Goal: Find contact information: Find contact information

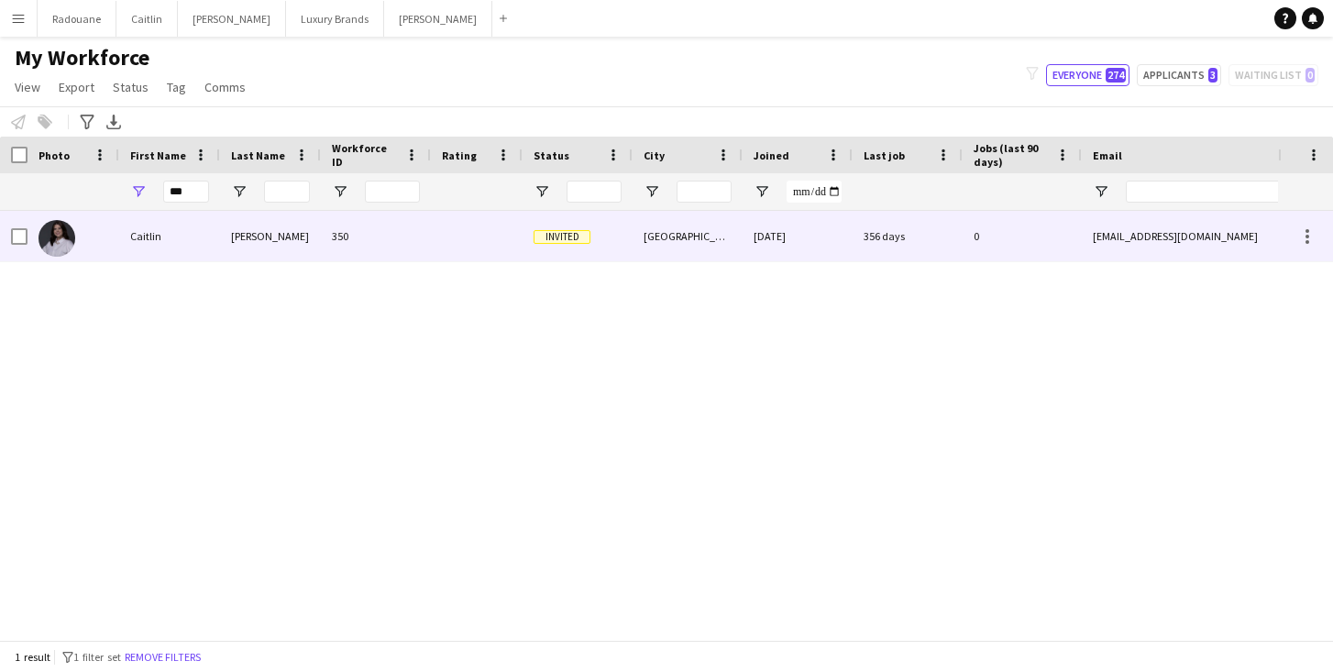
click at [185, 244] on div "Caitlin" at bounding box center [169, 236] width 101 height 50
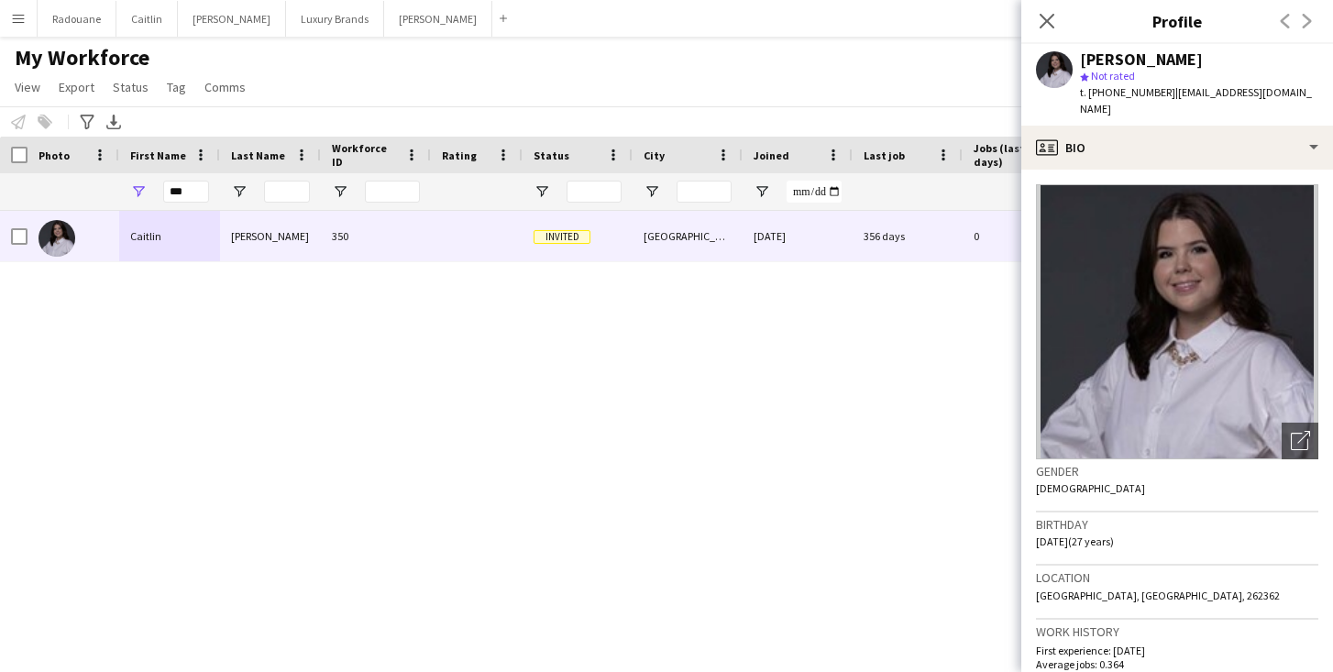
click at [1165, 98] on span "| [EMAIL_ADDRESS][DOMAIN_NAME]" at bounding box center [1196, 100] width 232 height 30
drag, startPoint x: 1207, startPoint y: 58, endPoint x: 1077, endPoint y: 61, distance: 130.2
copy div "[PERSON_NAME]"
click at [1302, 431] on icon "Open photos pop-in" at bounding box center [1300, 440] width 19 height 19
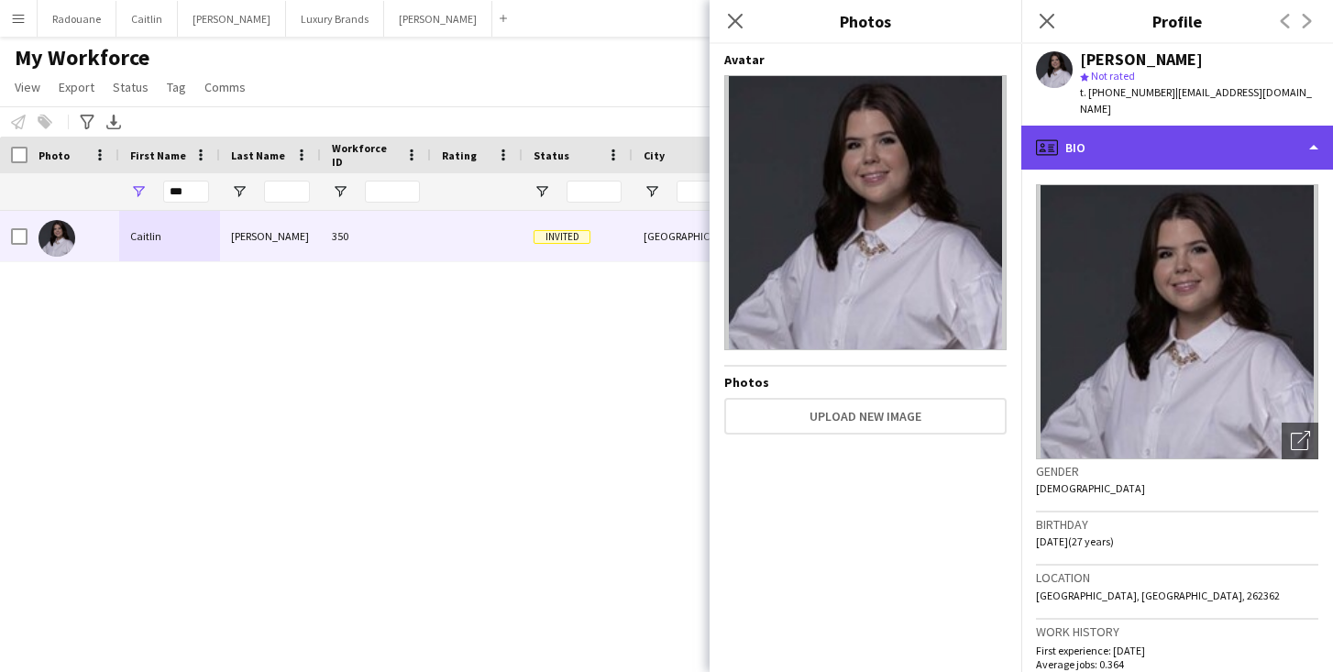
click at [1325, 127] on div "profile Bio" at bounding box center [1177, 148] width 312 height 44
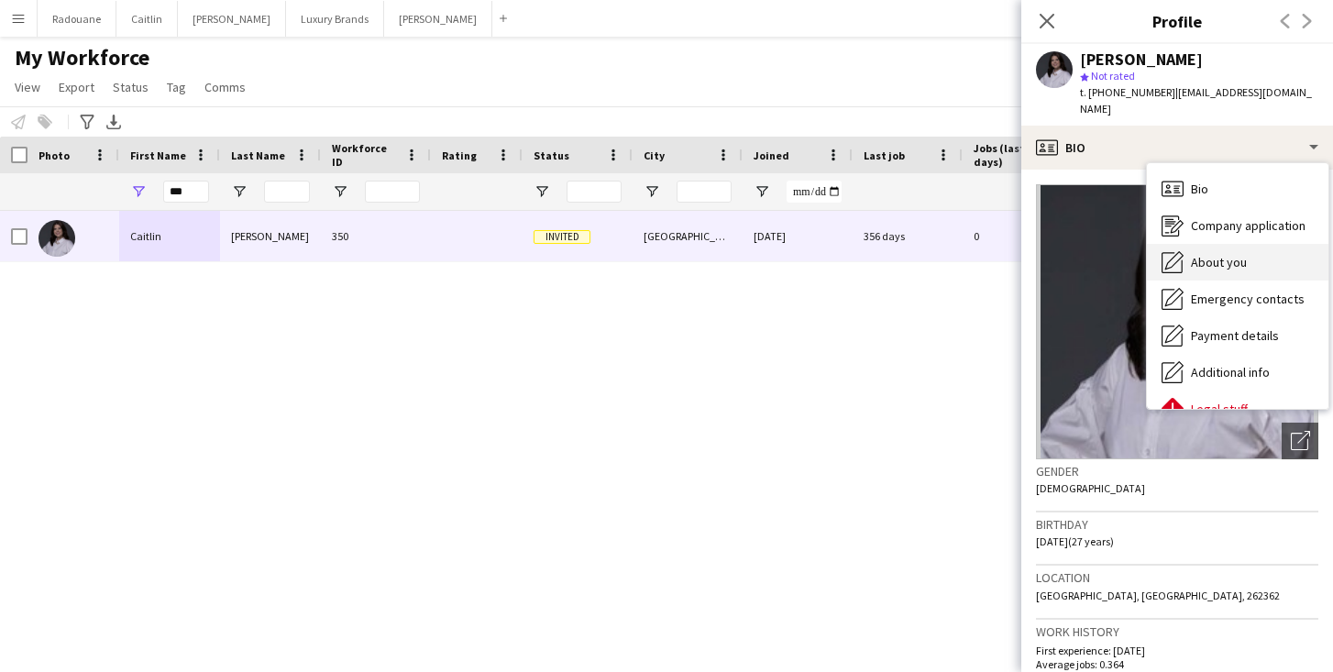
click at [1250, 244] on div "About you About you" at bounding box center [1238, 262] width 182 height 37
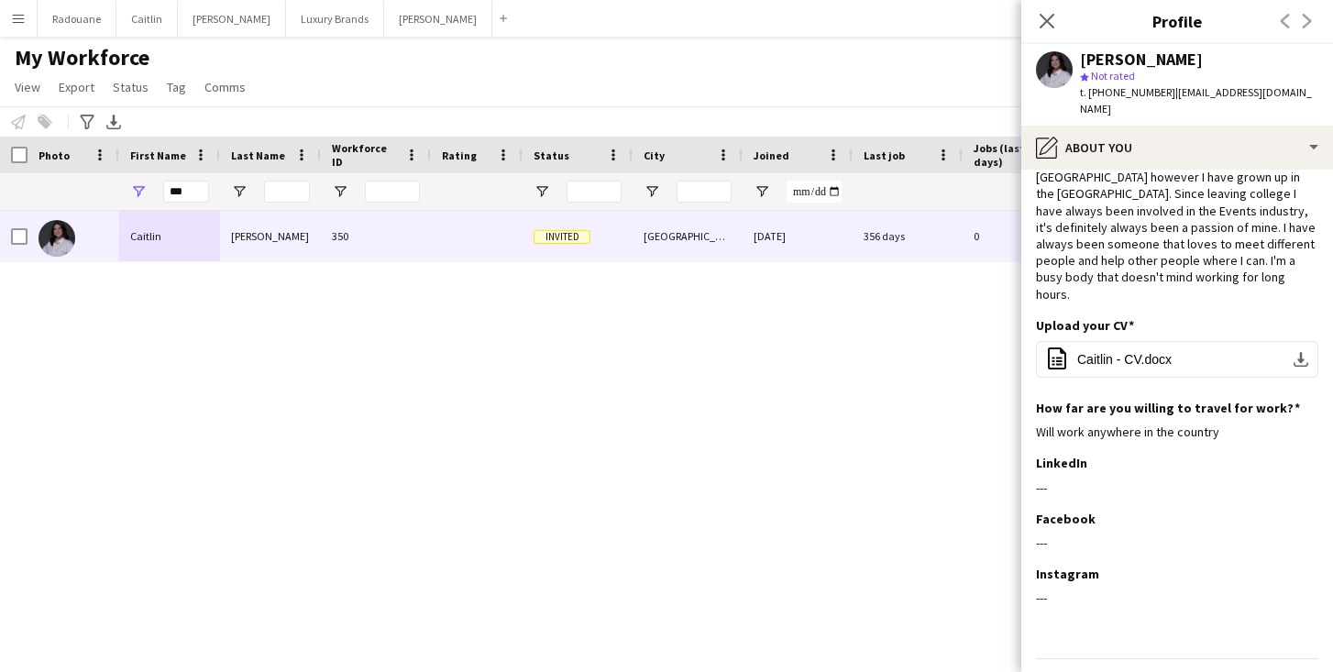
scroll to position [72, 0]
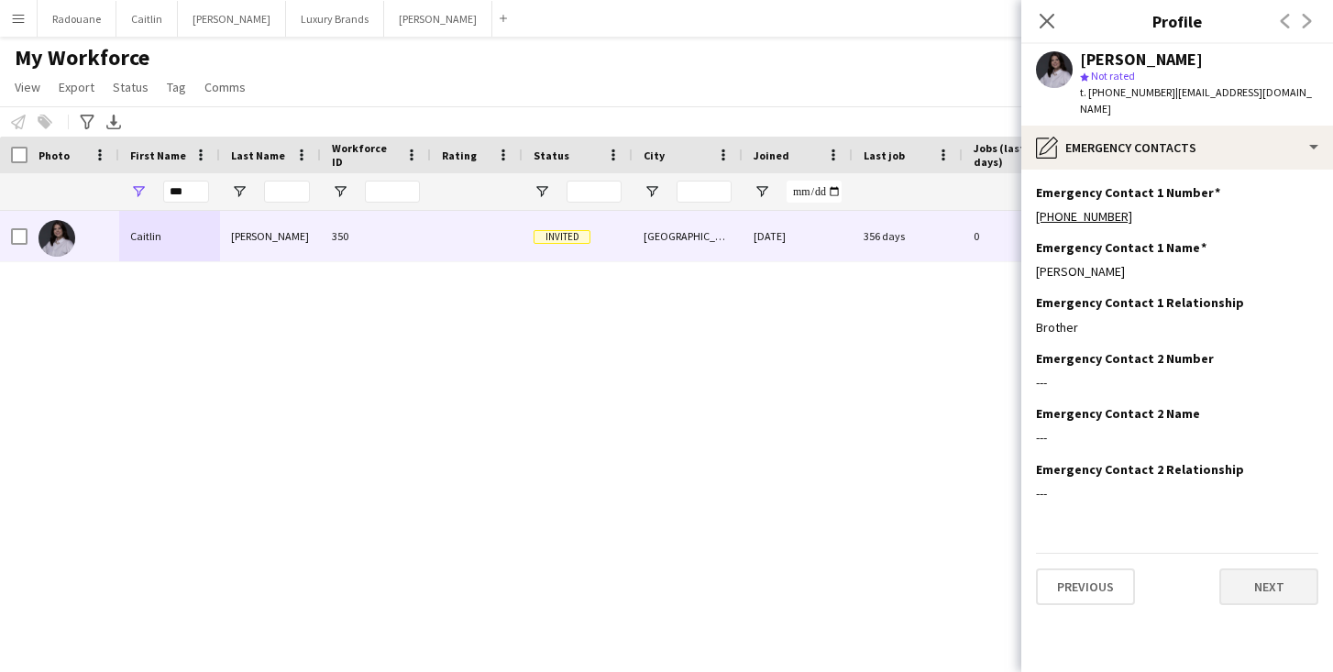
click at [1268, 570] on button "Next" at bounding box center [1268, 586] width 99 height 37
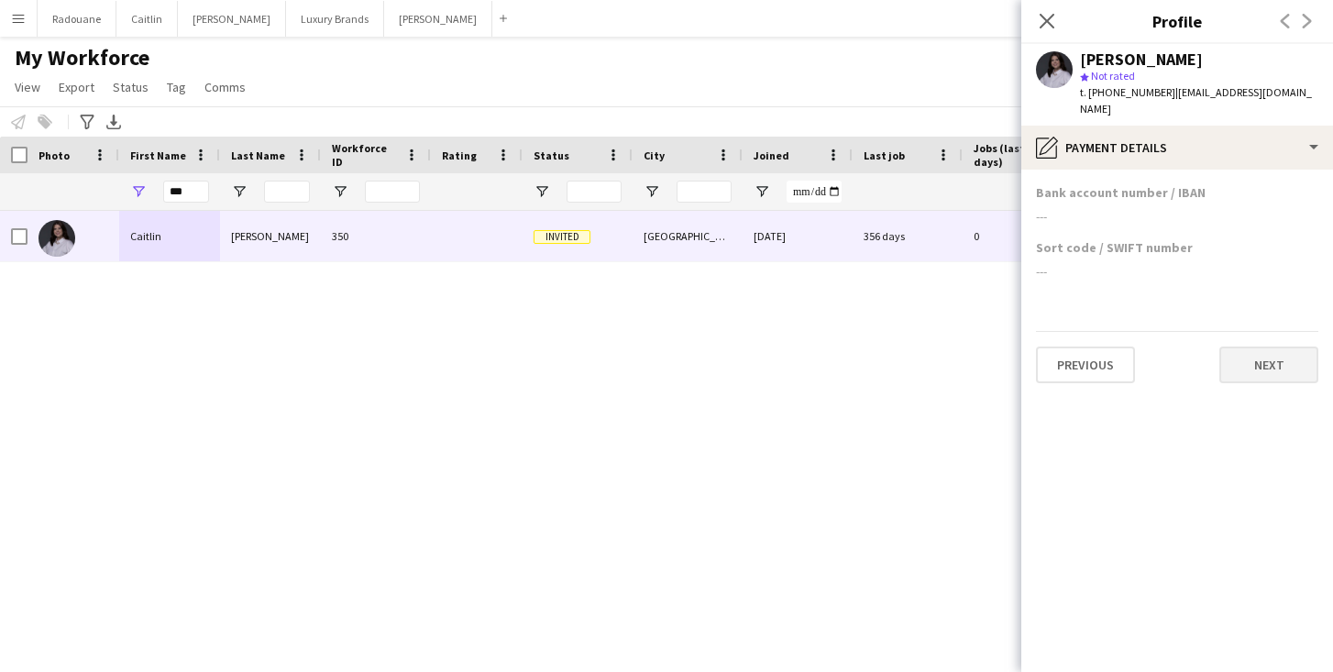
click at [1261, 347] on button "Next" at bounding box center [1268, 365] width 99 height 37
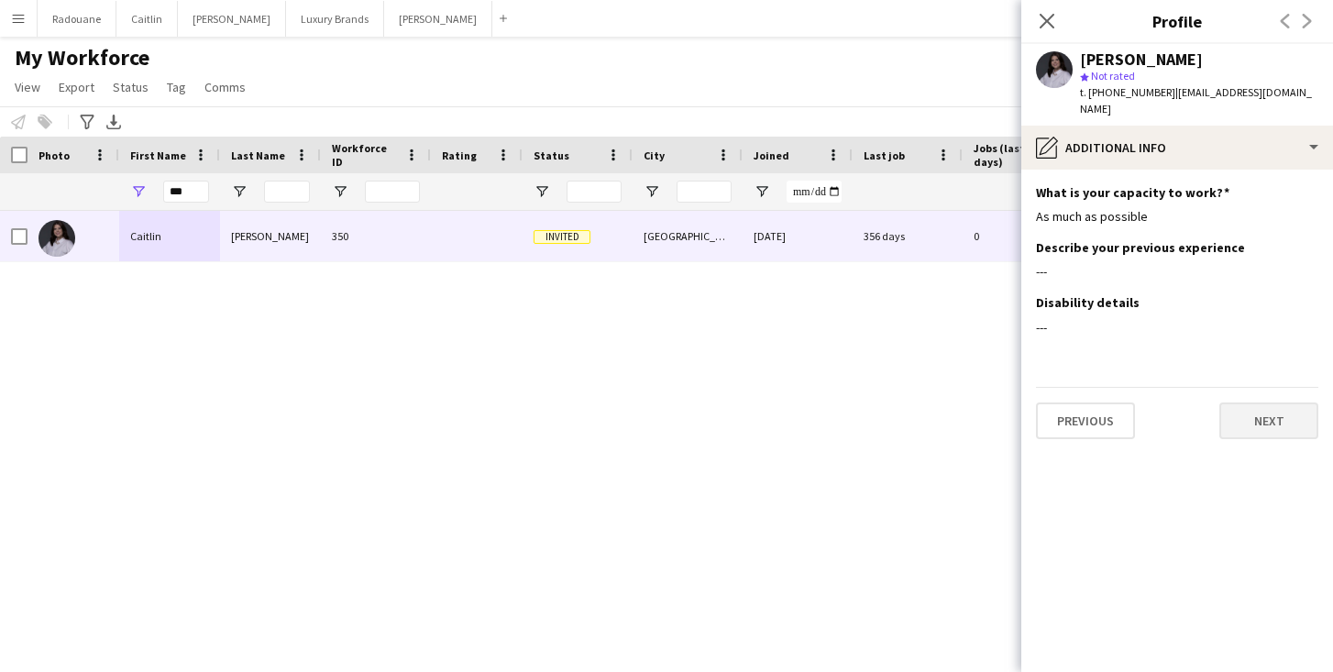
click at [1265, 409] on button "Next" at bounding box center [1268, 420] width 99 height 37
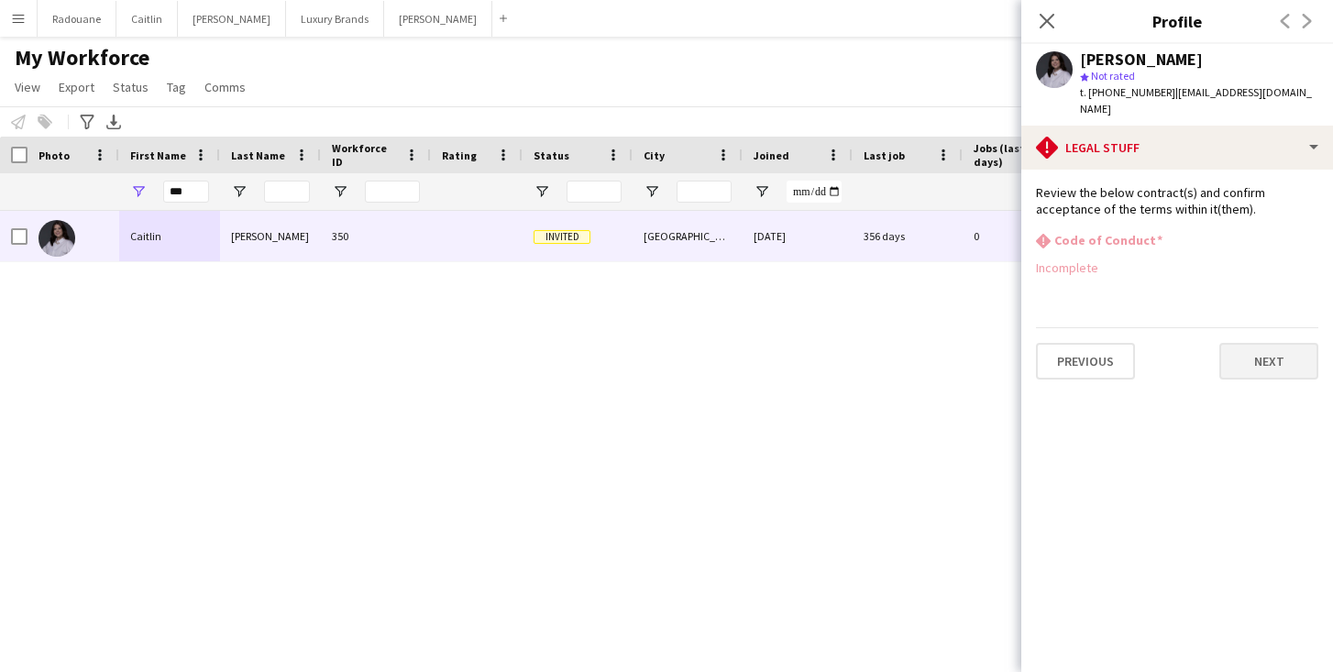
click at [1262, 343] on button "Next" at bounding box center [1268, 361] width 99 height 37
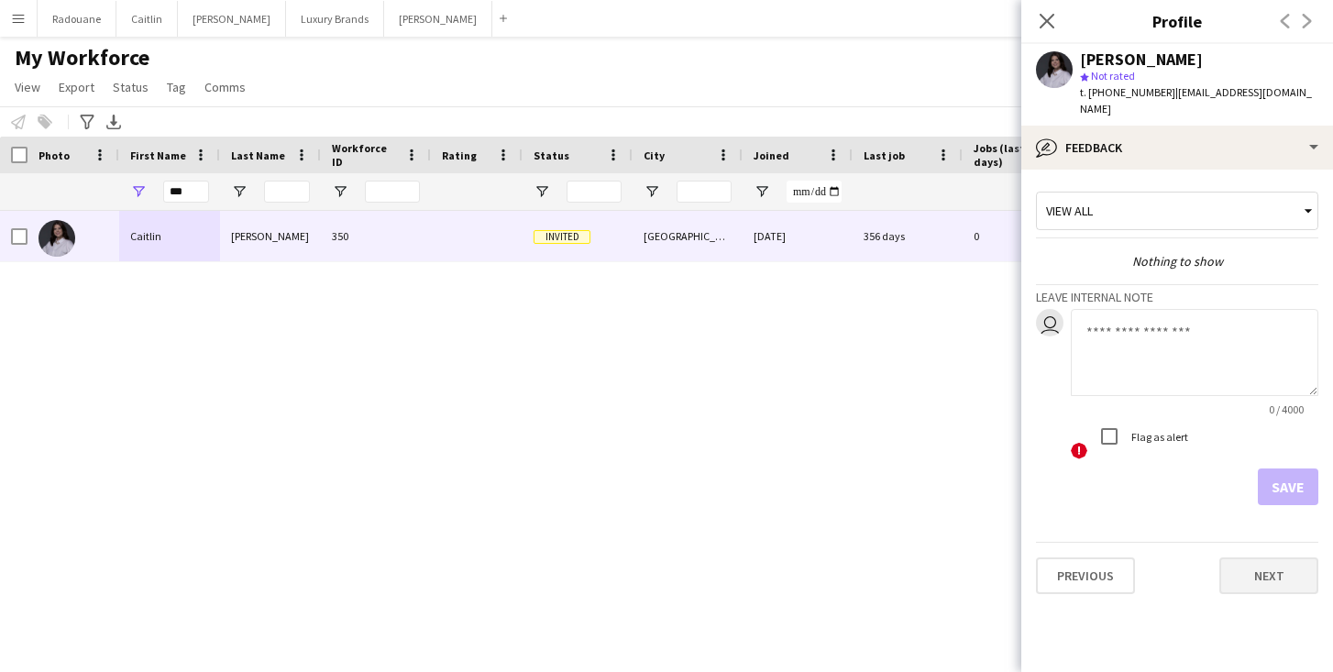
click at [1287, 557] on button "Next" at bounding box center [1268, 575] width 99 height 37
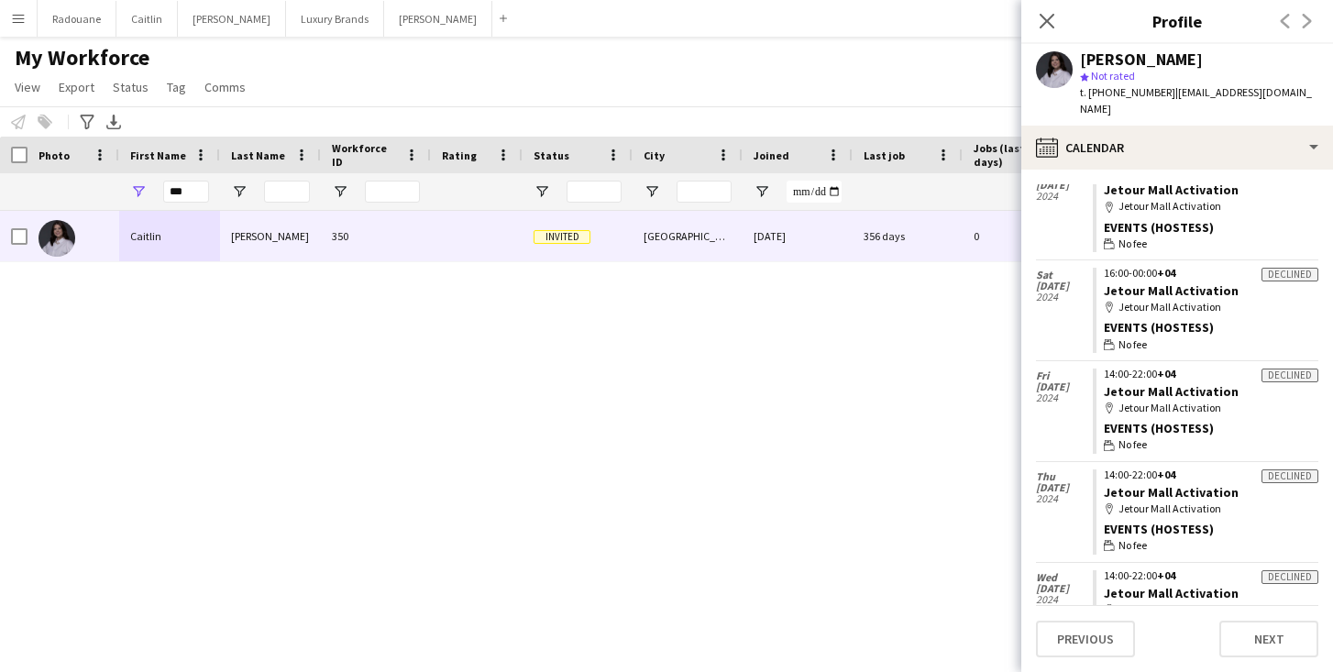
scroll to position [1846, 0]
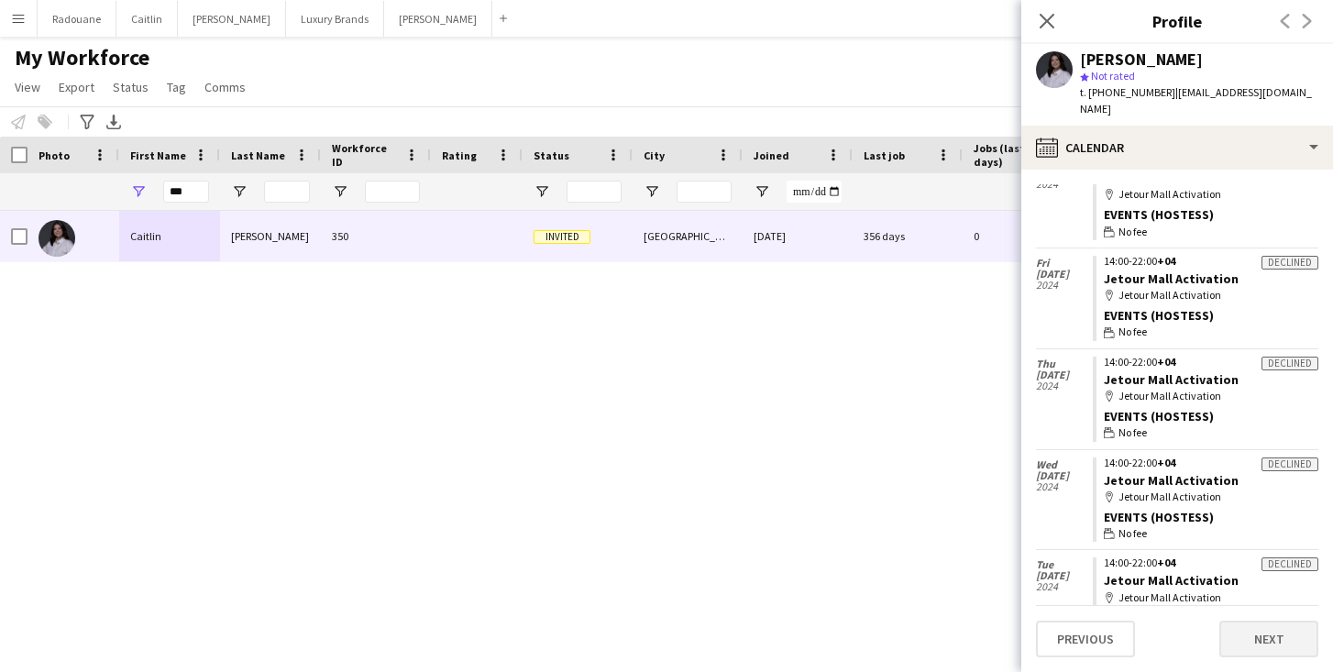
click at [1265, 640] on button "Next" at bounding box center [1268, 639] width 99 height 37
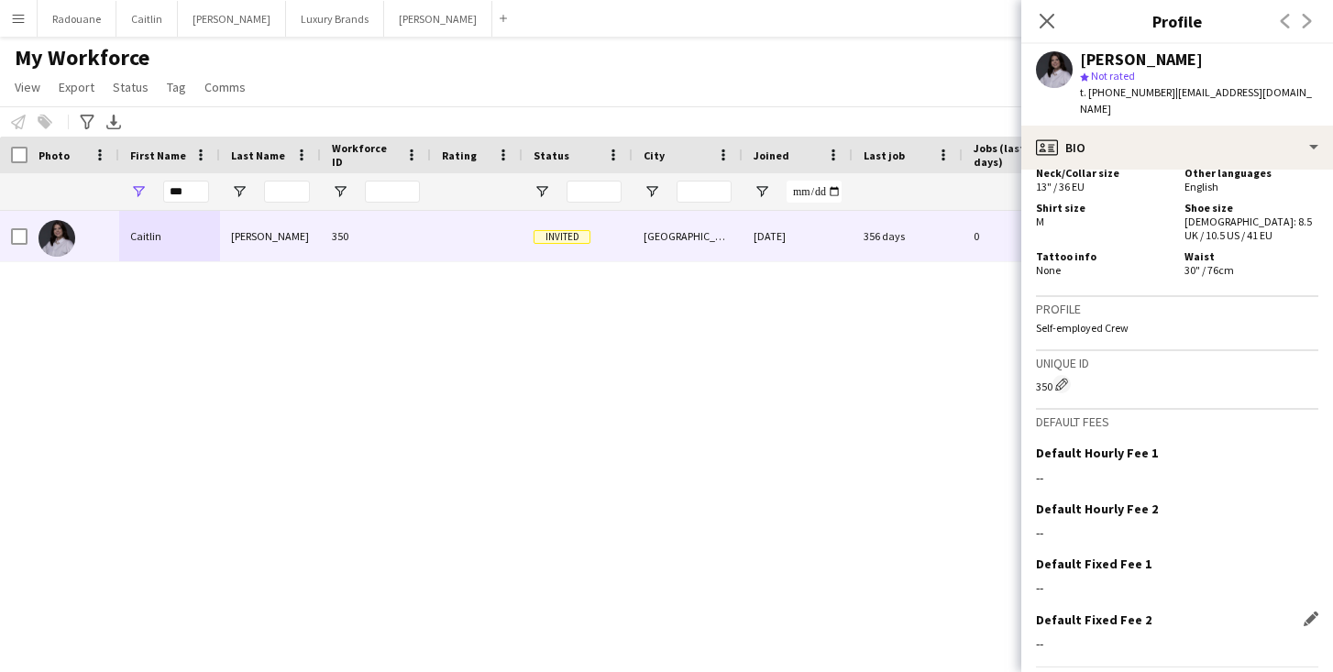
scroll to position [1119, 0]
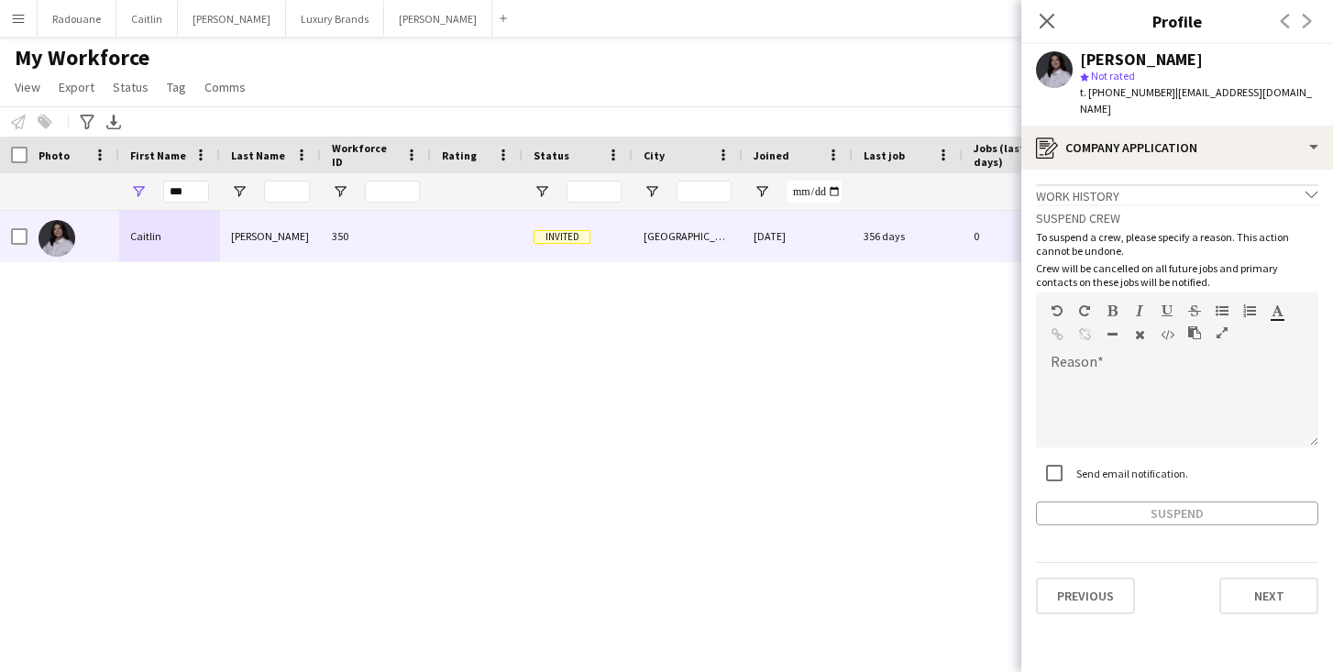
scroll to position [0, 0]
click at [1273, 578] on button "Next" at bounding box center [1268, 596] width 99 height 37
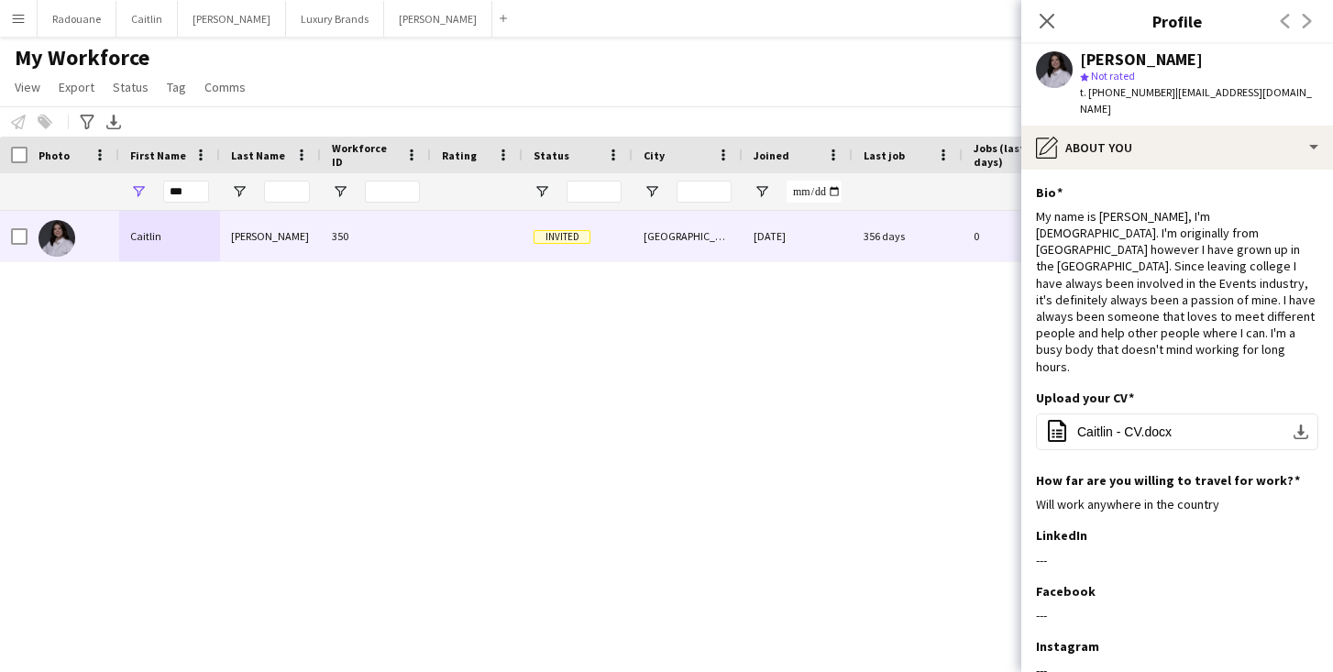
click at [895, 520] on div "[PERSON_NAME] 350 Invited [GEOGRAPHIC_DATA] [DATE] 356 days 0 [EMAIL_ADDRESS][D…" at bounding box center [639, 425] width 1278 height 429
click at [197, 193] on input "***" at bounding box center [186, 192] width 46 height 22
type input "*"
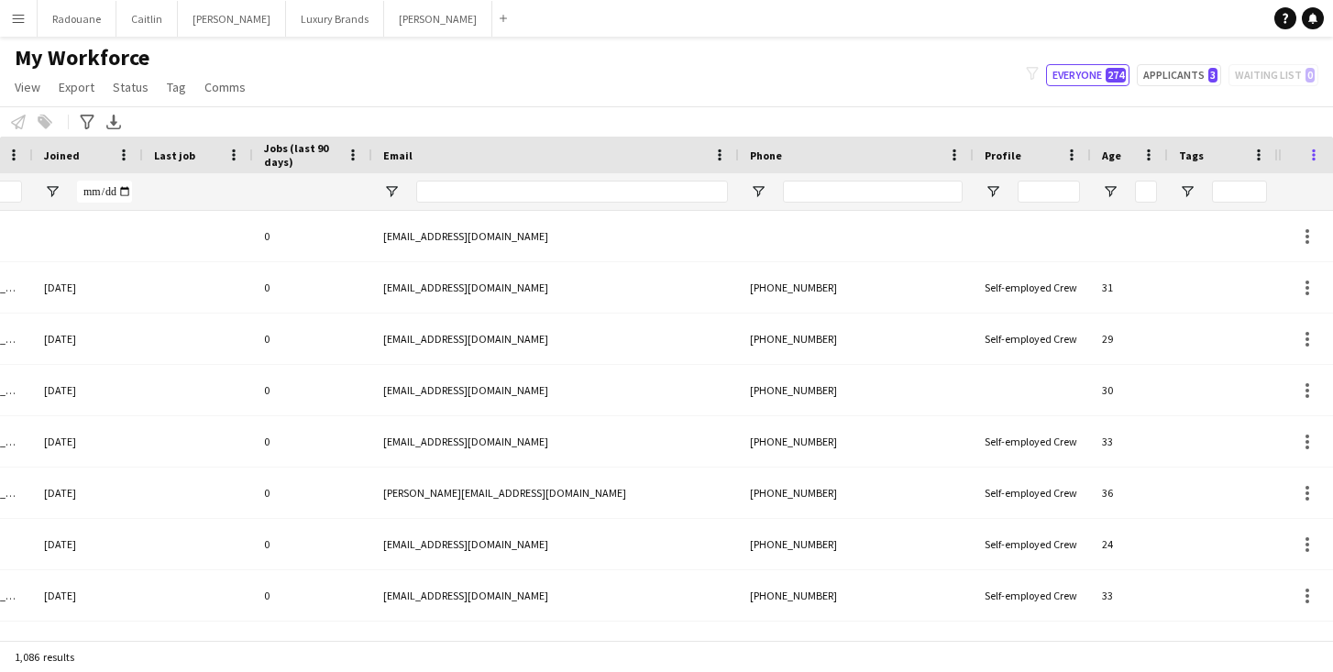
click at [1313, 151] on span at bounding box center [1314, 155] width 17 height 17
click at [897, 155] on div "Phone" at bounding box center [845, 155] width 191 height 28
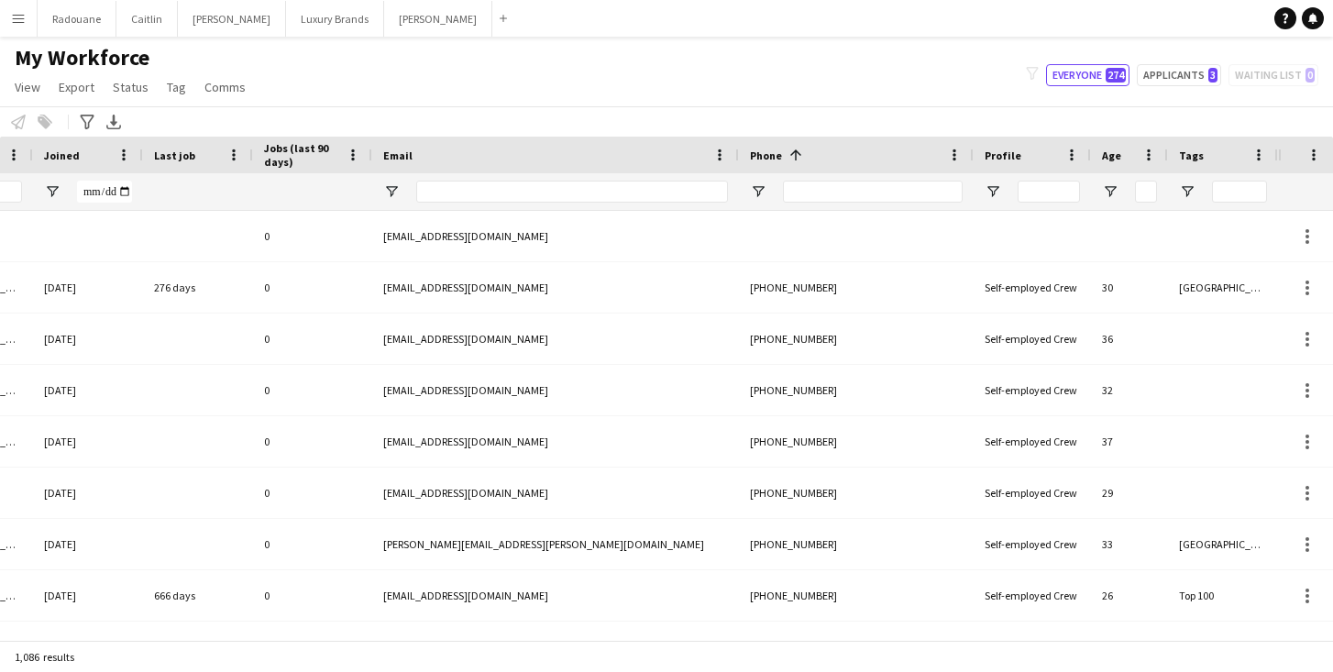
click at [897, 155] on div "Phone 1" at bounding box center [845, 155] width 191 height 28
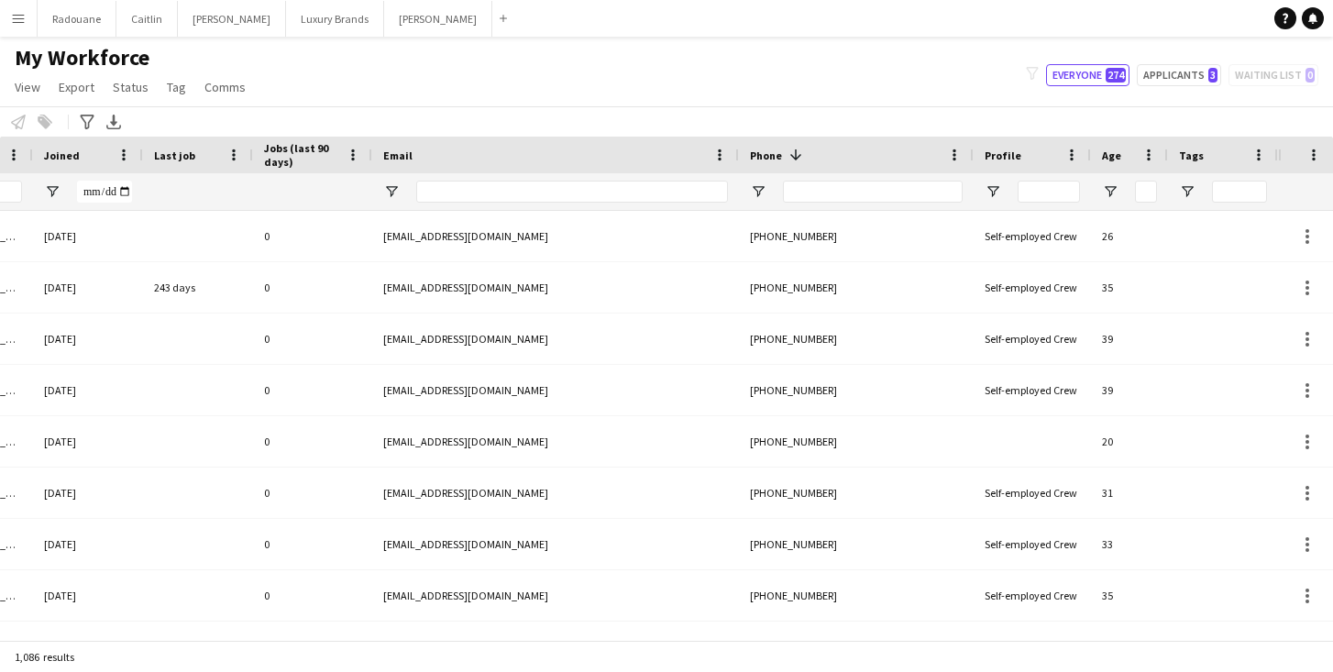
click at [897, 155] on div "Phone 1" at bounding box center [845, 155] width 191 height 28
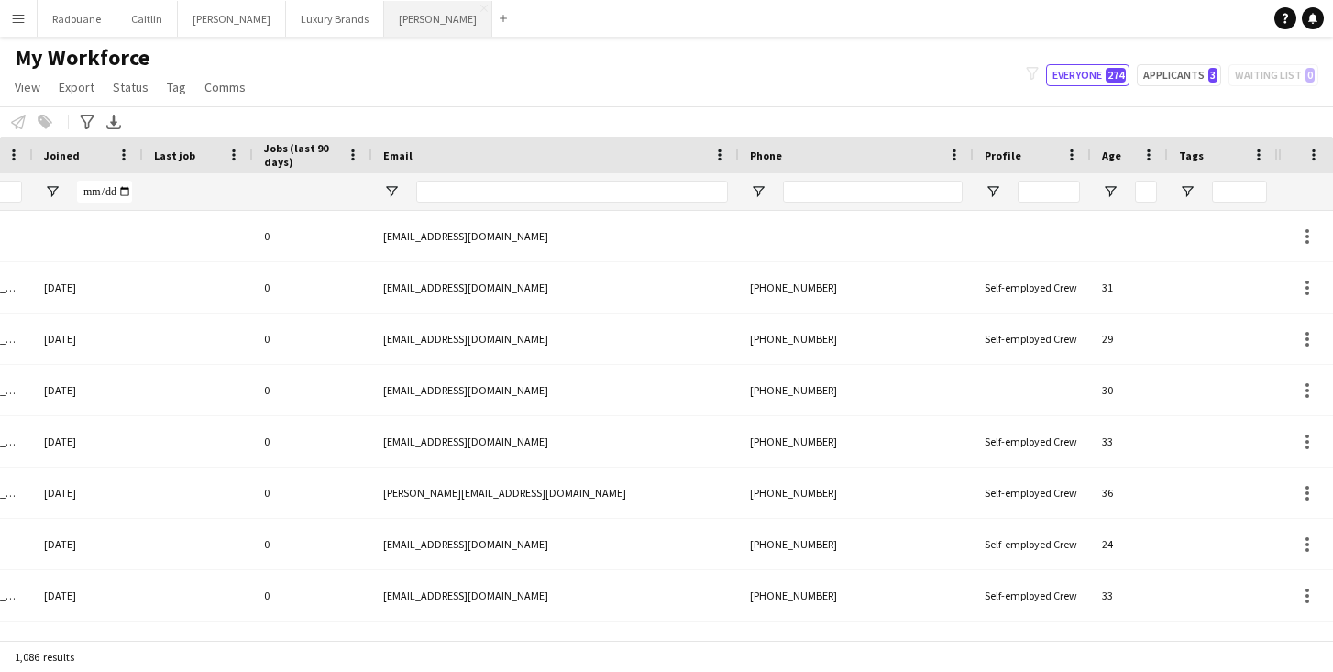
click at [384, 27] on button "[PERSON_NAME]" at bounding box center [438, 19] width 108 height 36
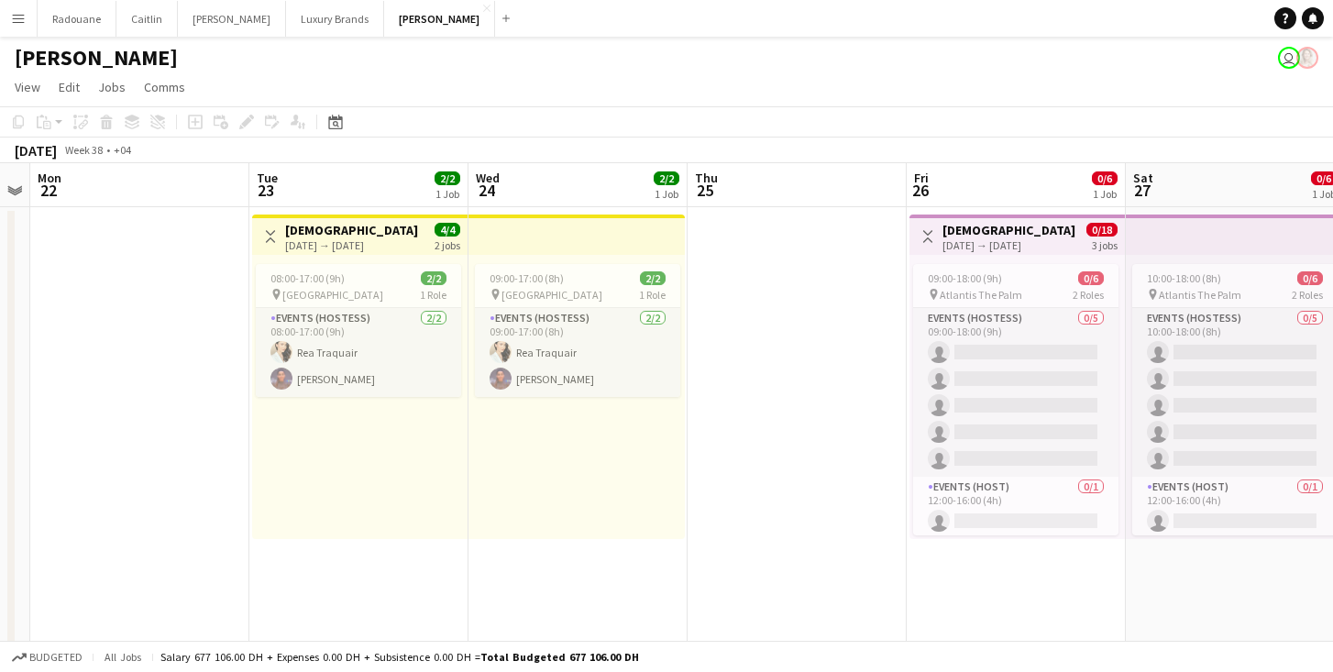
scroll to position [0, 634]
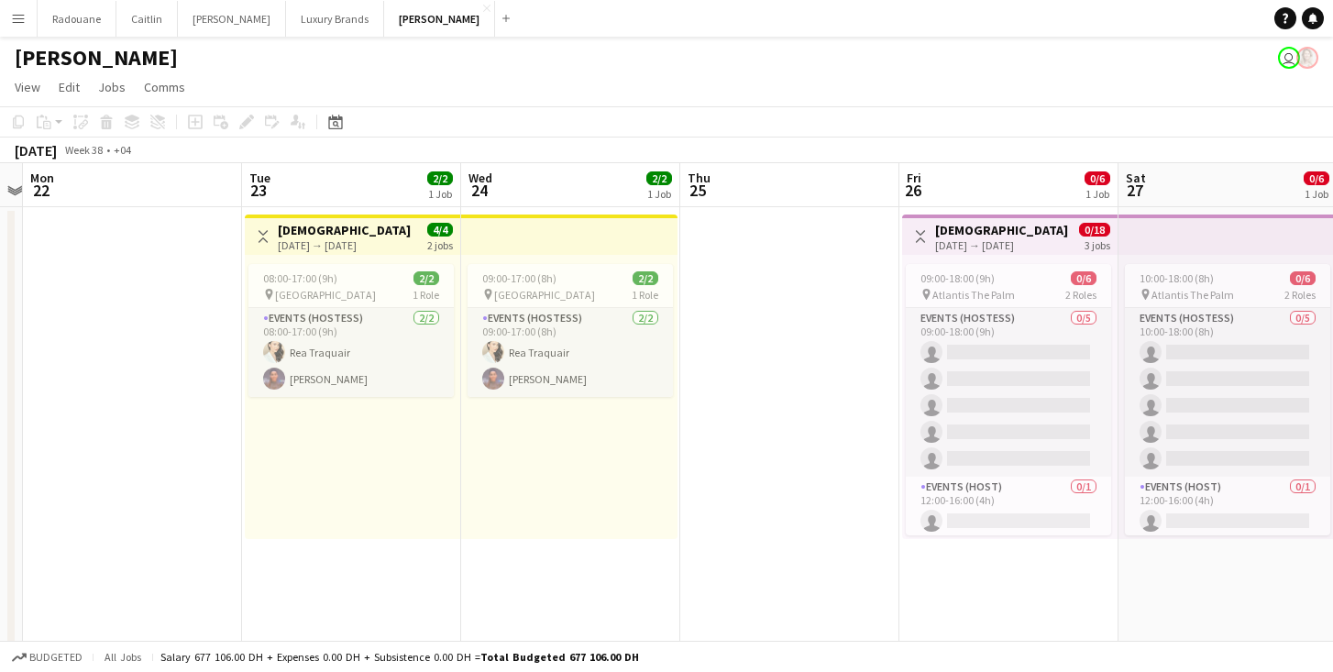
click at [25, 19] on app-icon "Menu" at bounding box center [18, 18] width 15 height 15
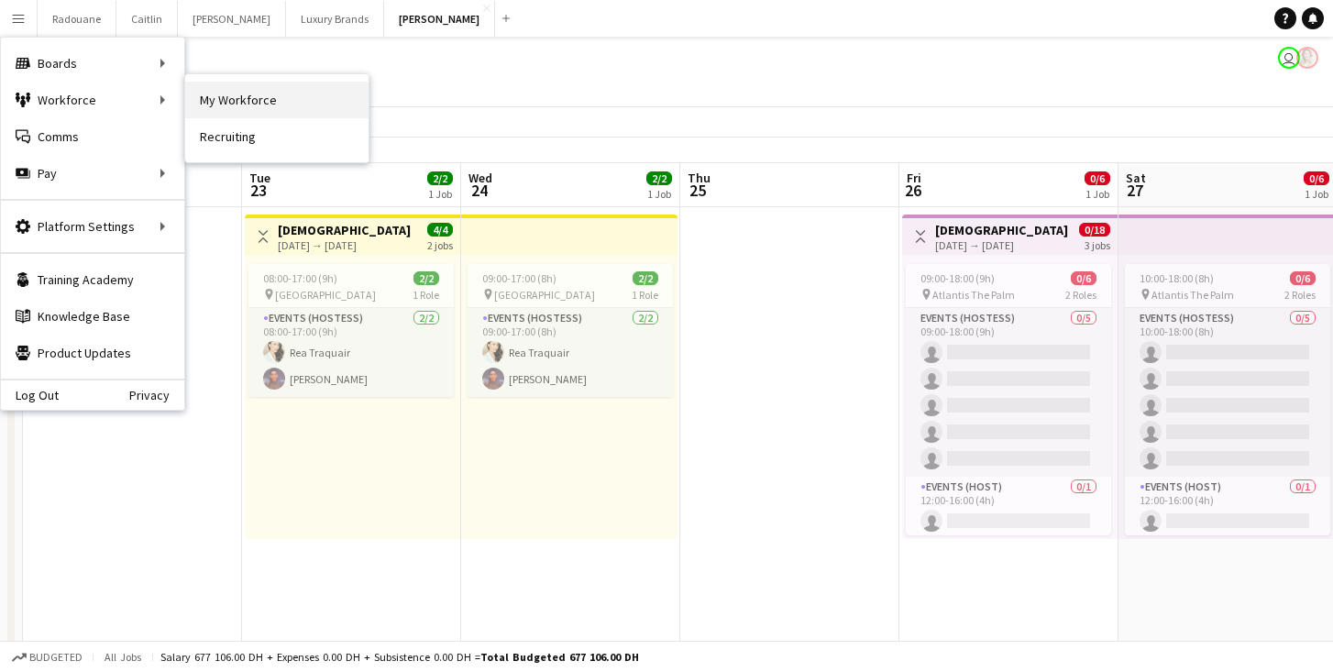
click at [236, 106] on link "My Workforce" at bounding box center [276, 100] width 183 height 37
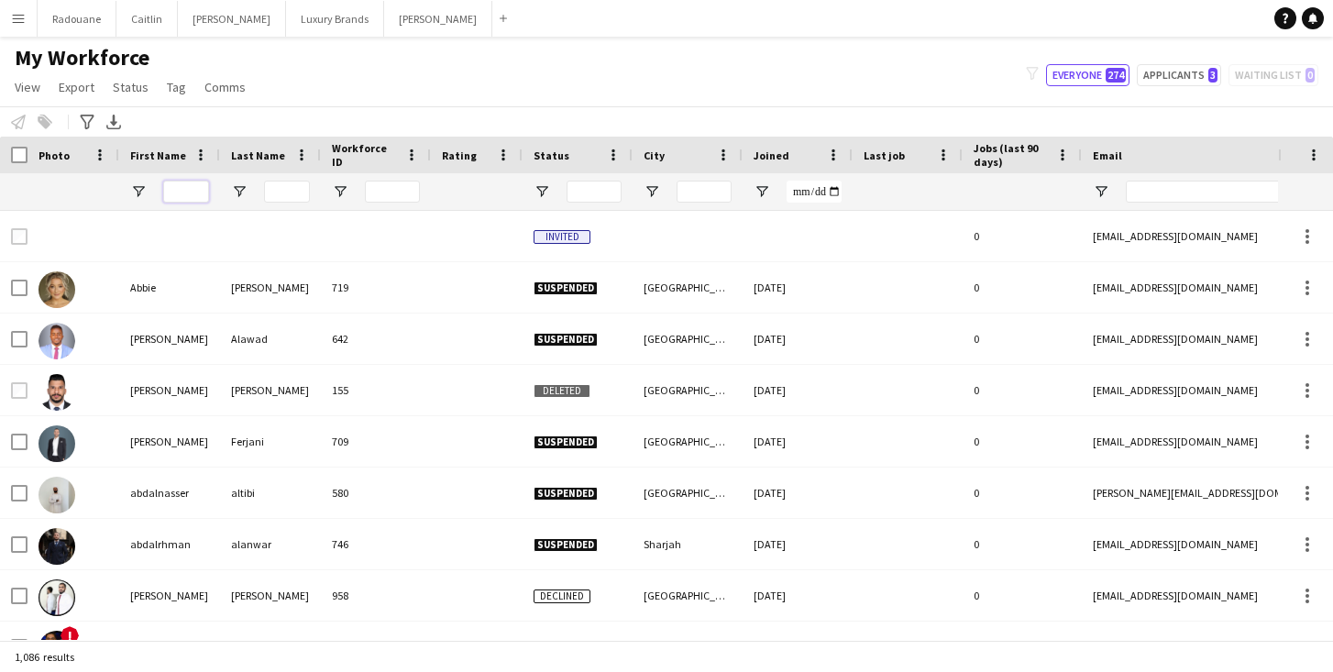
click at [179, 189] on input "First Name Filter Input" at bounding box center [186, 192] width 46 height 22
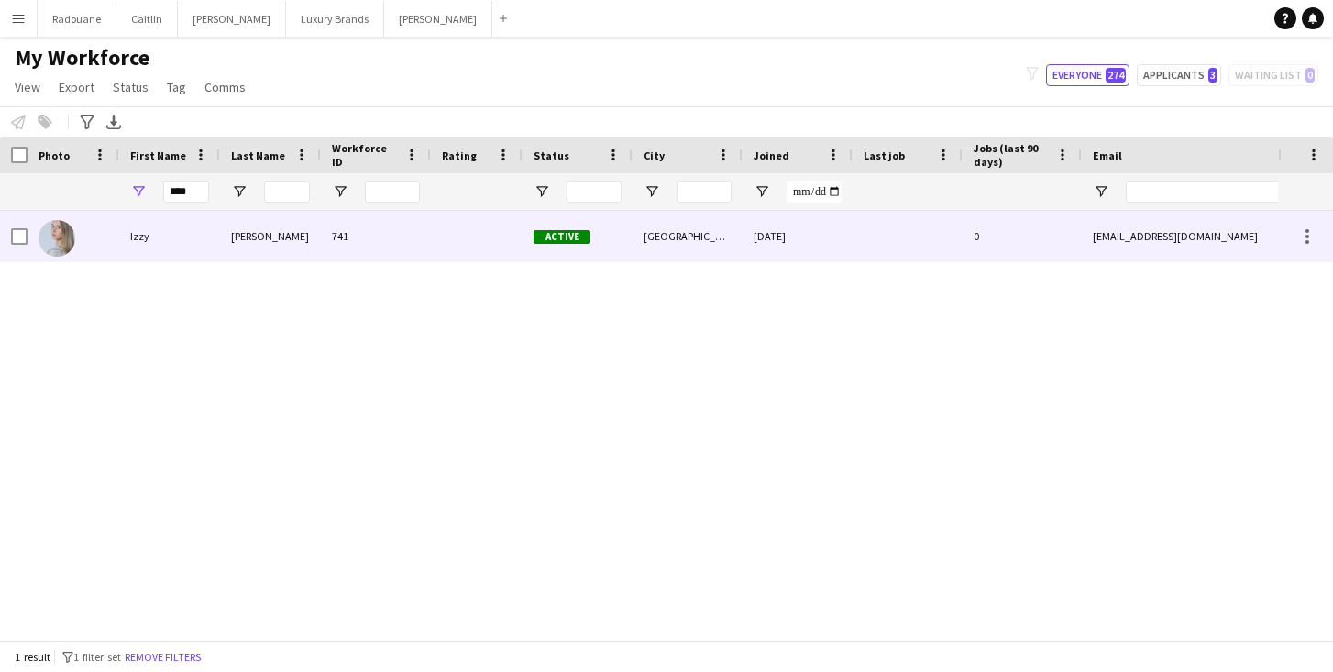
click at [110, 235] on div at bounding box center [74, 236] width 92 height 50
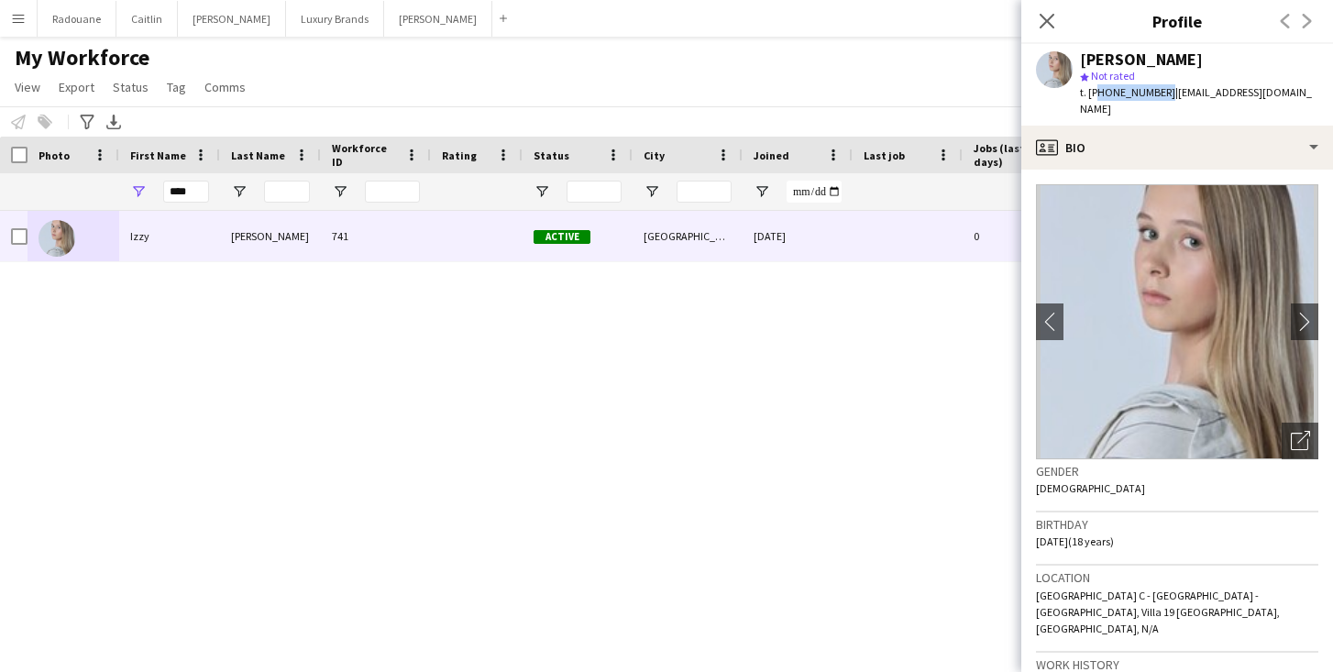
drag, startPoint x: 1160, startPoint y: 92, endPoint x: 1093, endPoint y: 95, distance: 67.0
click at [1092, 95] on span "t. [PHONE_NUMBER]" at bounding box center [1127, 92] width 95 height 14
copy span "971581361048"
click at [195, 185] on input "****" at bounding box center [186, 192] width 46 height 22
type input "*"
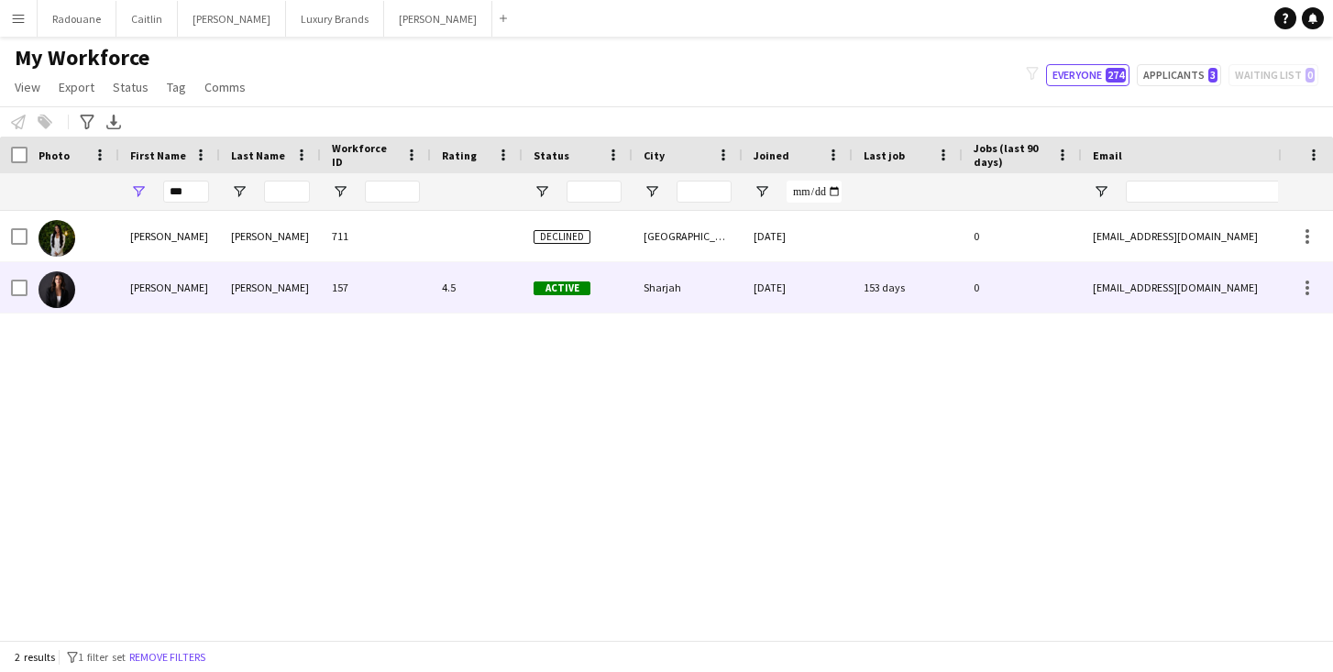
click at [175, 300] on div "[PERSON_NAME]" at bounding box center [169, 287] width 101 height 50
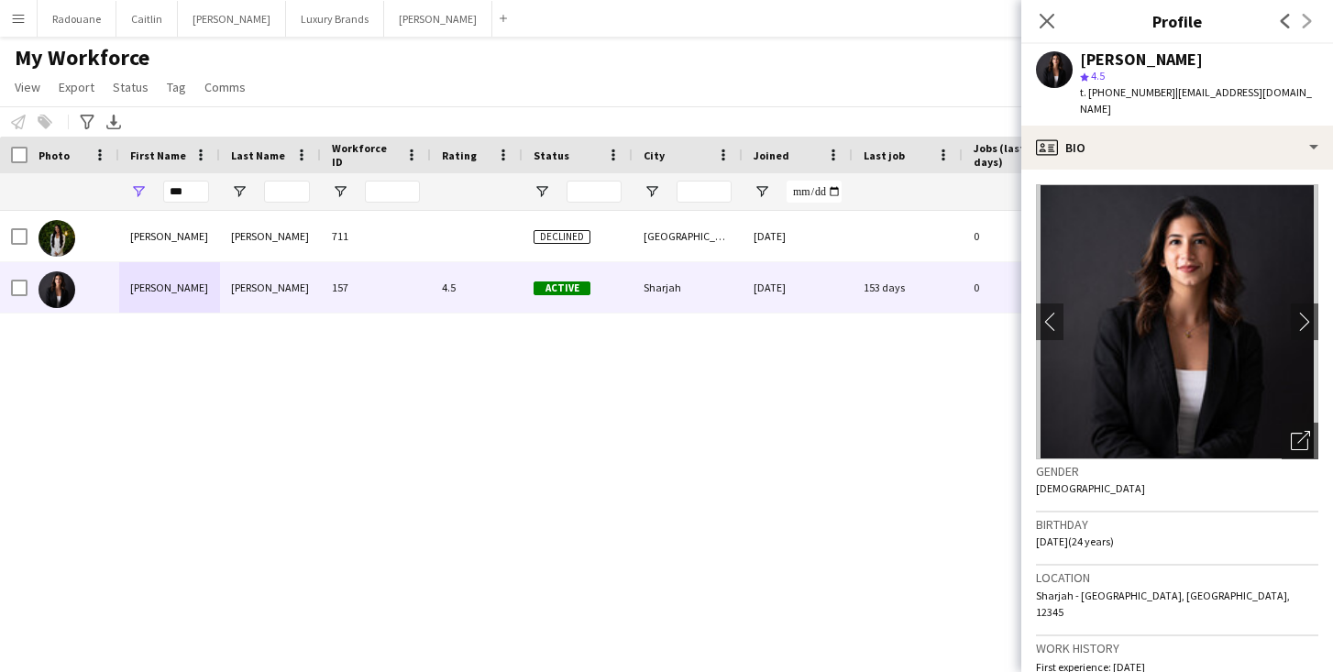
drag, startPoint x: 1162, startPoint y: 94, endPoint x: 1091, endPoint y: 95, distance: 70.6
click at [1091, 95] on div "t. [PHONE_NUMBER] | [EMAIL_ADDRESS][DOMAIN_NAME]" at bounding box center [1199, 100] width 238 height 33
click at [197, 192] on input "***" at bounding box center [186, 192] width 46 height 22
type input "*"
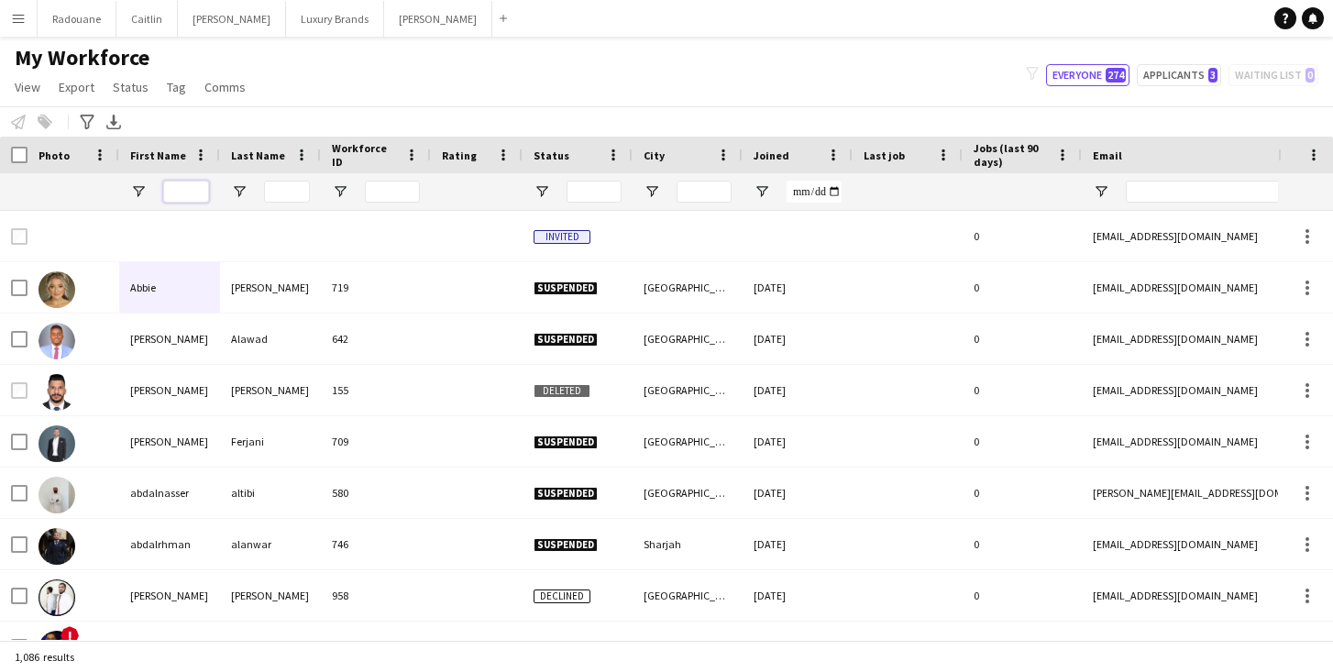
type input "*"
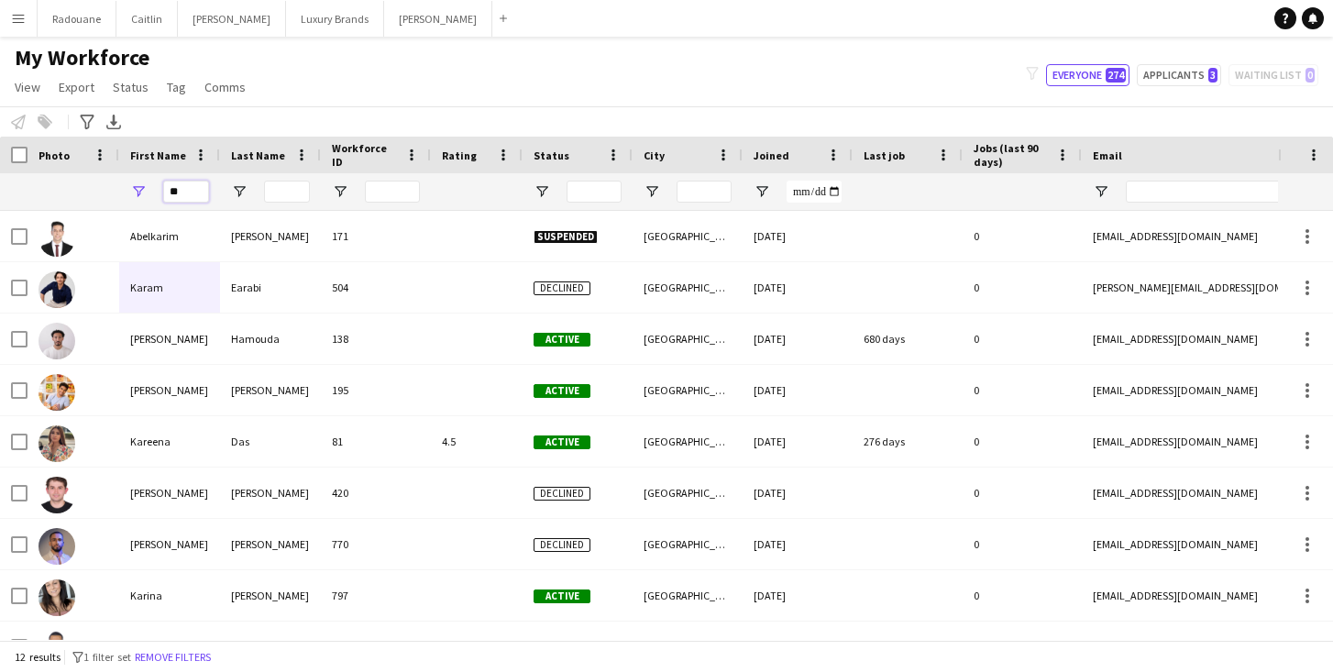
type input "*"
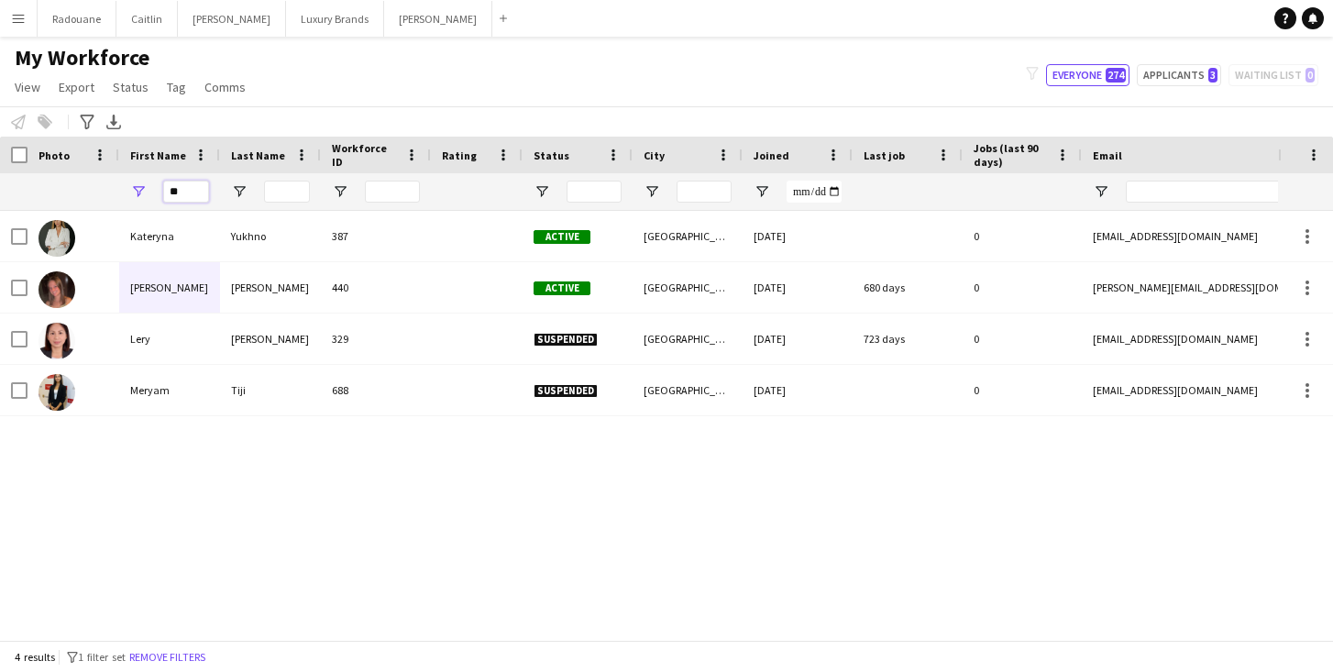
type input "*"
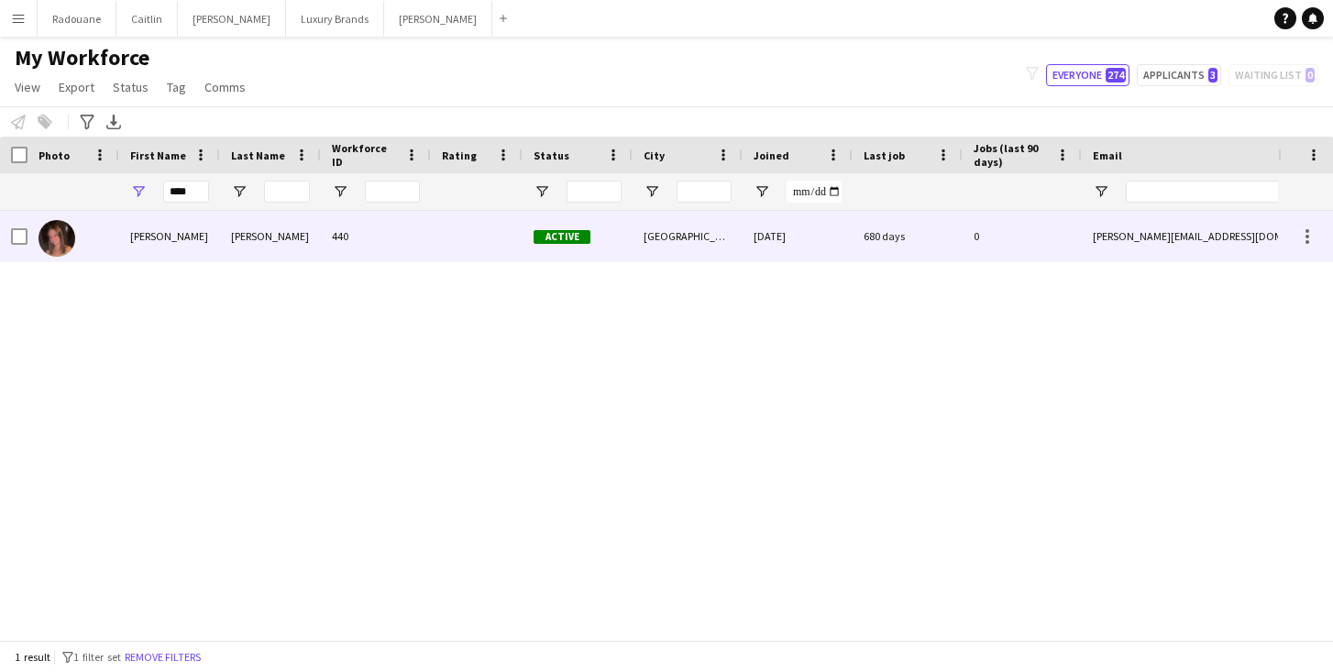
click at [152, 247] on div "[PERSON_NAME]" at bounding box center [169, 236] width 101 height 50
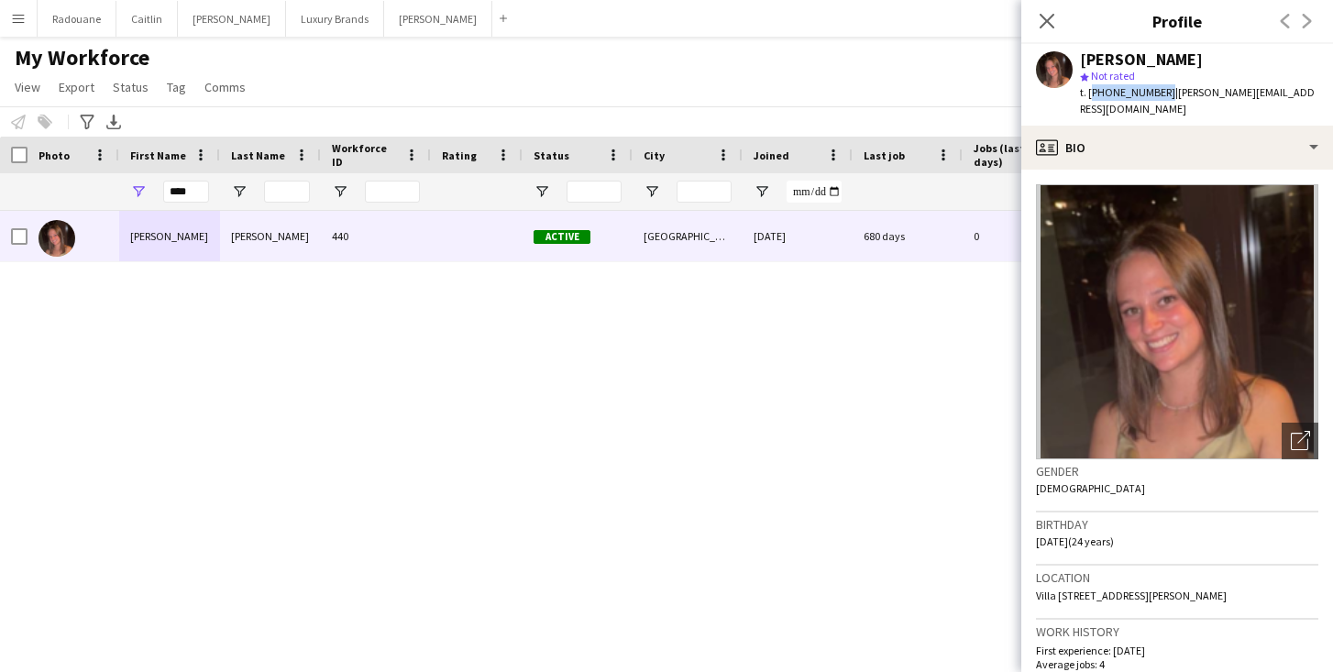
drag, startPoint x: 1161, startPoint y: 92, endPoint x: 1089, endPoint y: 88, distance: 71.6
click at [1089, 88] on span "t. [PHONE_NUMBER]" at bounding box center [1127, 92] width 95 height 14
copy span "[PHONE_NUMBER]"
click at [194, 191] on input "****" at bounding box center [186, 192] width 46 height 22
type input "*"
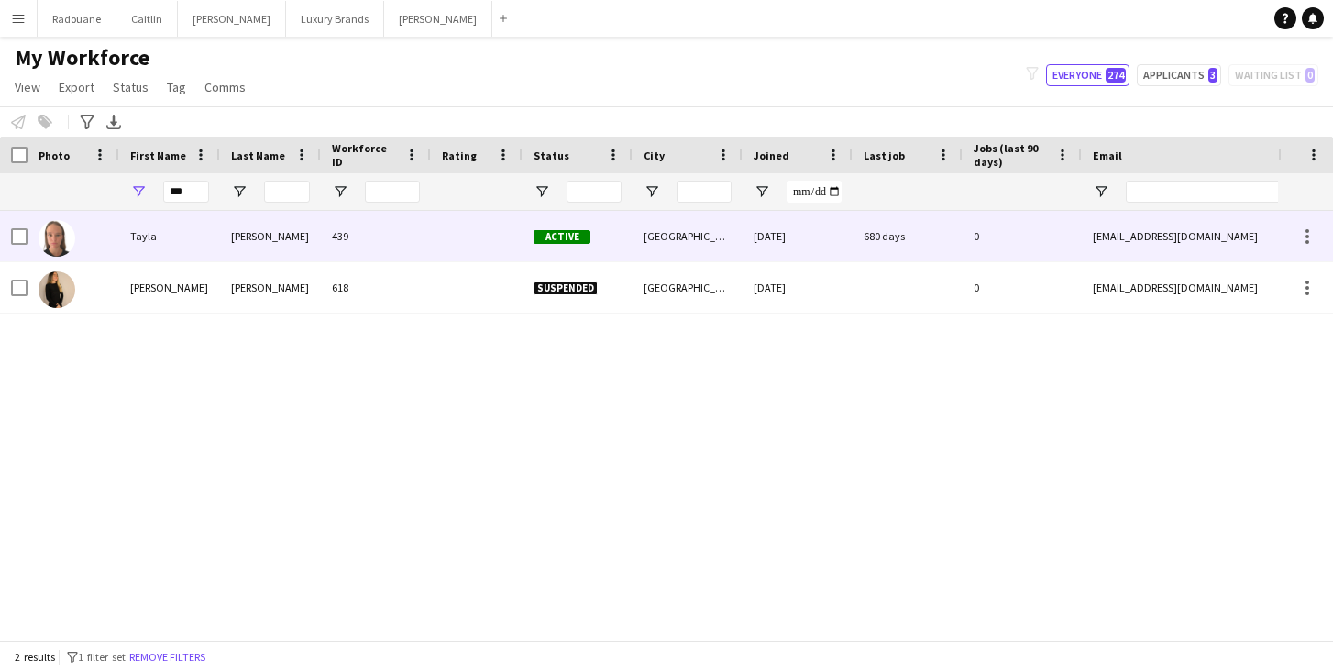
click at [132, 239] on div "Tayla" at bounding box center [169, 236] width 101 height 50
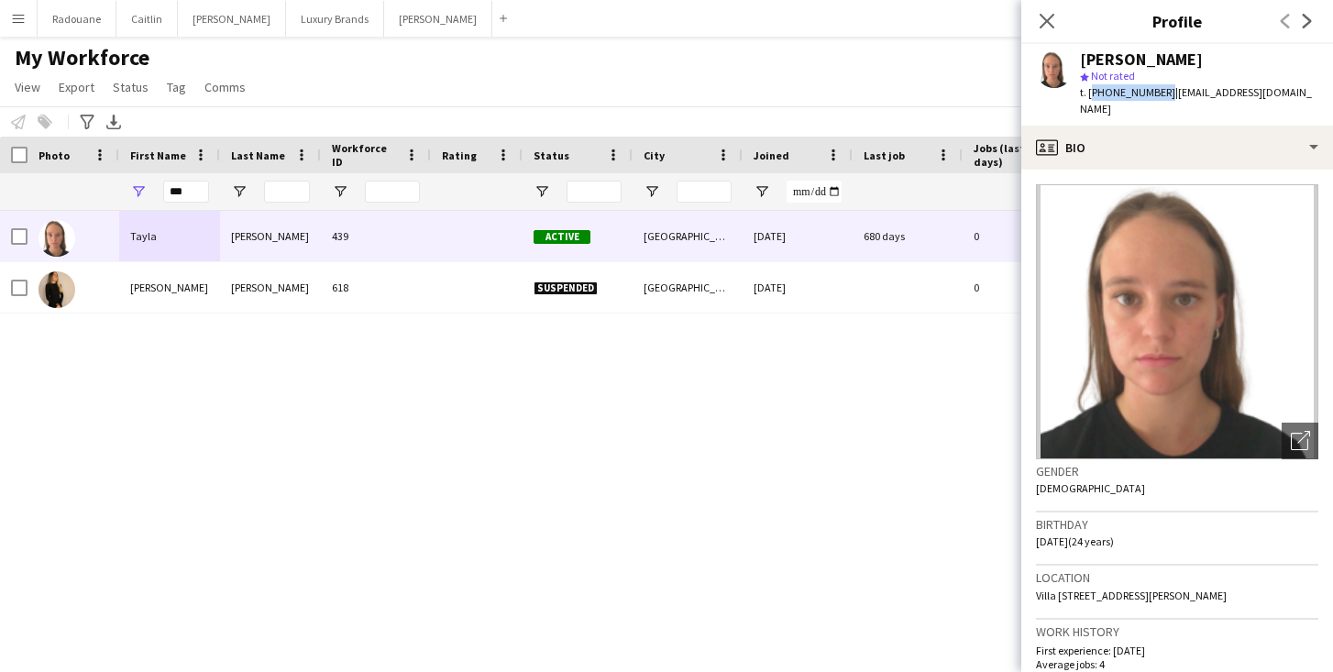
drag, startPoint x: 1158, startPoint y: 93, endPoint x: 1090, endPoint y: 93, distance: 67.8
click at [1090, 93] on span "t. [PHONE_NUMBER]" at bounding box center [1127, 92] width 95 height 14
copy span "[PHONE_NUMBER]"
click at [185, 188] on input "***" at bounding box center [186, 192] width 46 height 22
type input "*"
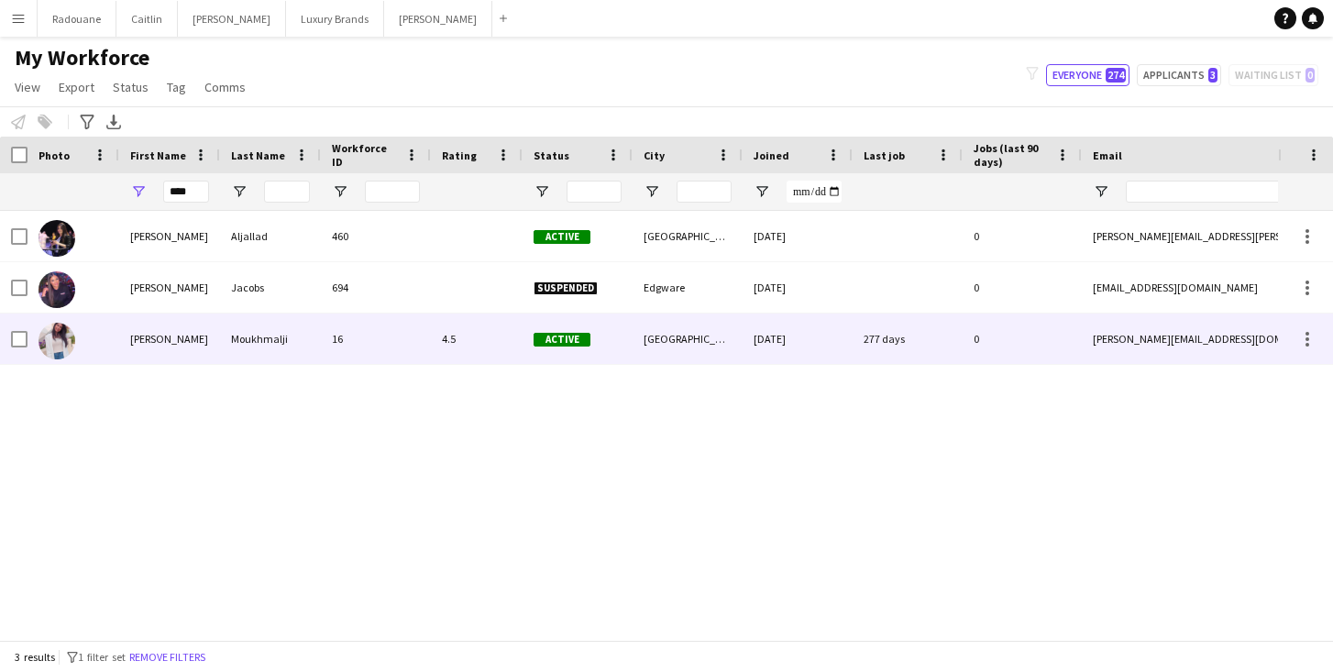
click at [194, 327] on div "[PERSON_NAME]" at bounding box center [169, 339] width 101 height 50
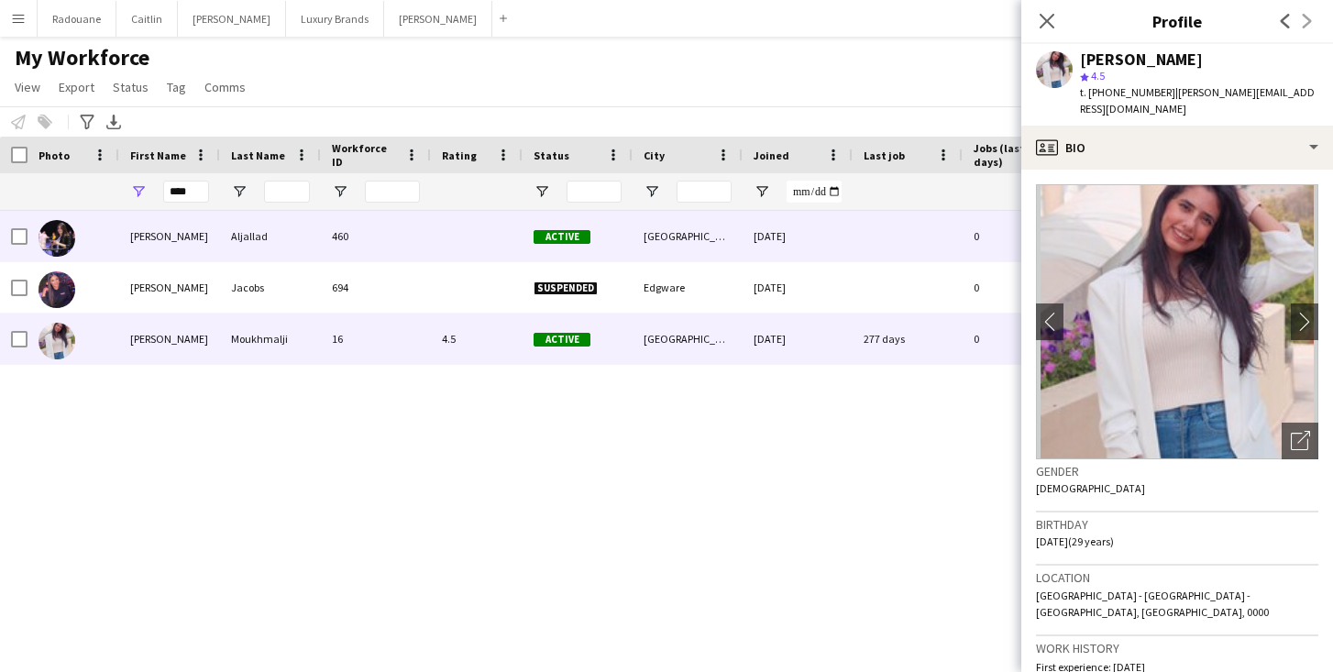
click at [194, 240] on div "[PERSON_NAME]" at bounding box center [169, 236] width 101 height 50
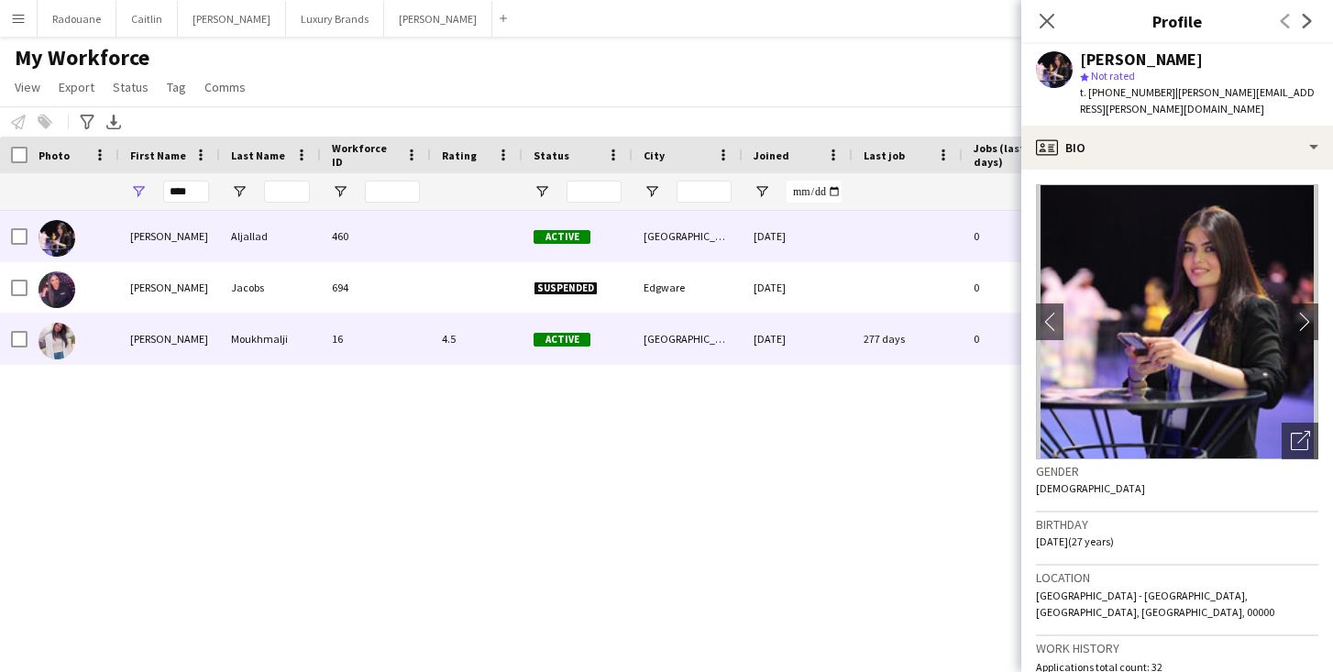
click at [184, 341] on div "[PERSON_NAME]" at bounding box center [169, 339] width 101 height 50
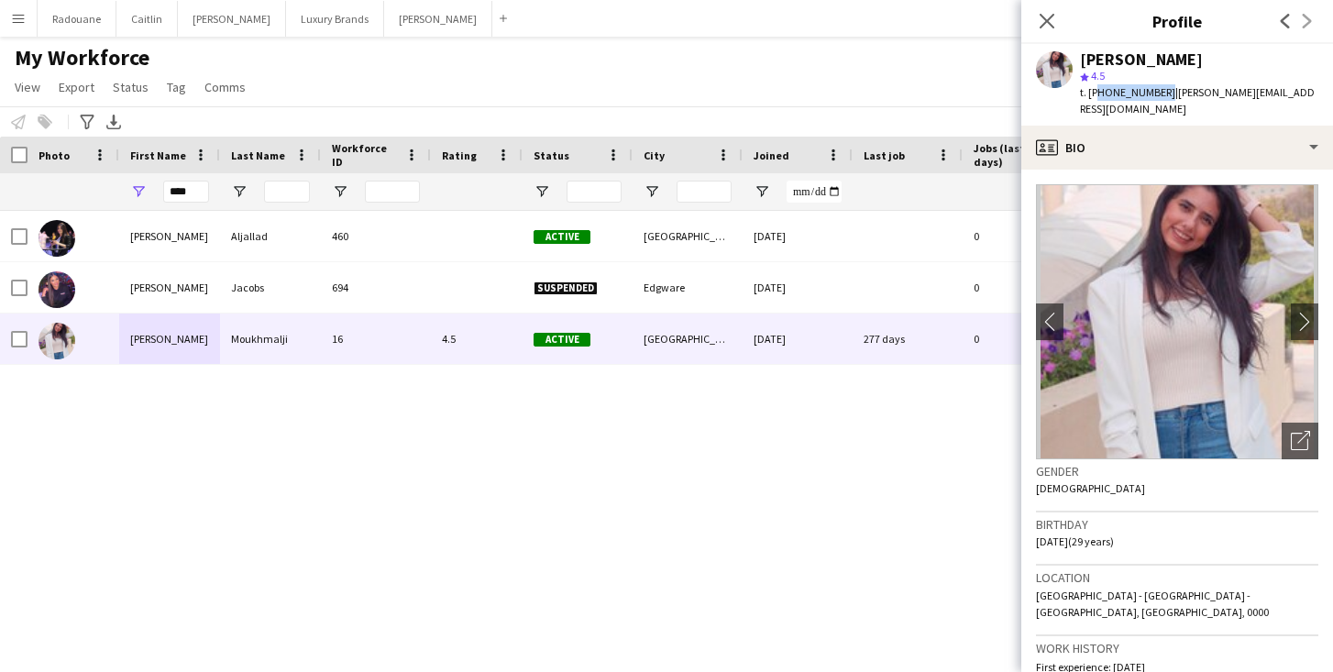
drag, startPoint x: 1160, startPoint y: 90, endPoint x: 1093, endPoint y: 86, distance: 67.0
click at [1093, 86] on span "t. [PHONE_NUMBER]" at bounding box center [1127, 92] width 95 height 14
copy span "971502307603"
click at [196, 190] on input "****" at bounding box center [186, 192] width 46 height 22
type input "*"
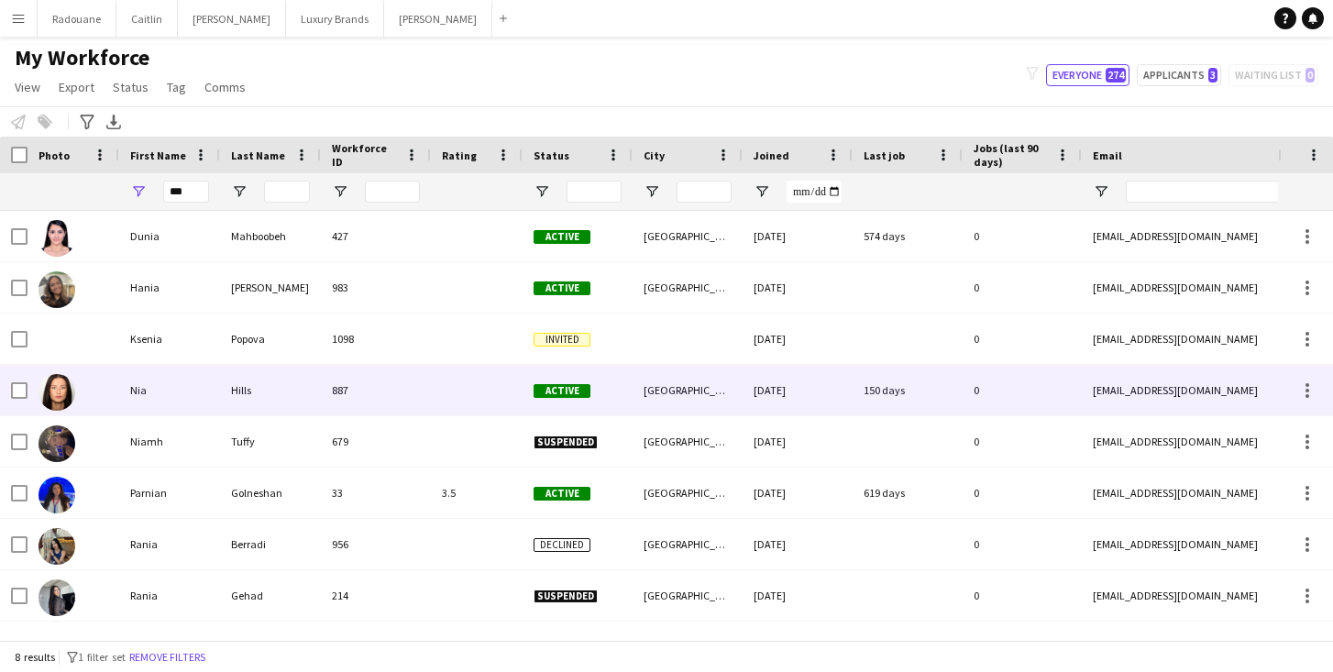
click at [136, 389] on div "Nia" at bounding box center [169, 390] width 101 height 50
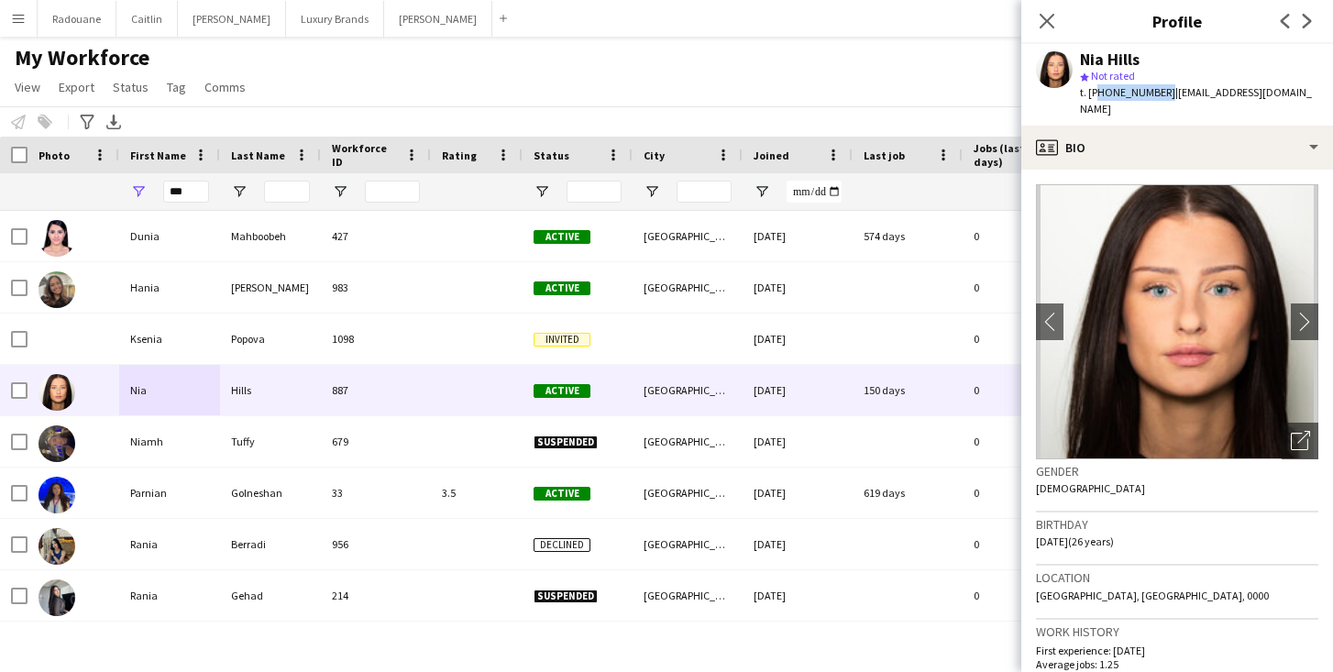
drag, startPoint x: 1160, startPoint y: 93, endPoint x: 1092, endPoint y: 91, distance: 67.9
click at [1092, 91] on span "t. [PHONE_NUMBER]" at bounding box center [1127, 92] width 95 height 14
copy span "971561463652"
drag, startPoint x: 193, startPoint y: 197, endPoint x: 155, endPoint y: 198, distance: 37.6
click at [159, 196] on div "***" at bounding box center [169, 191] width 101 height 37
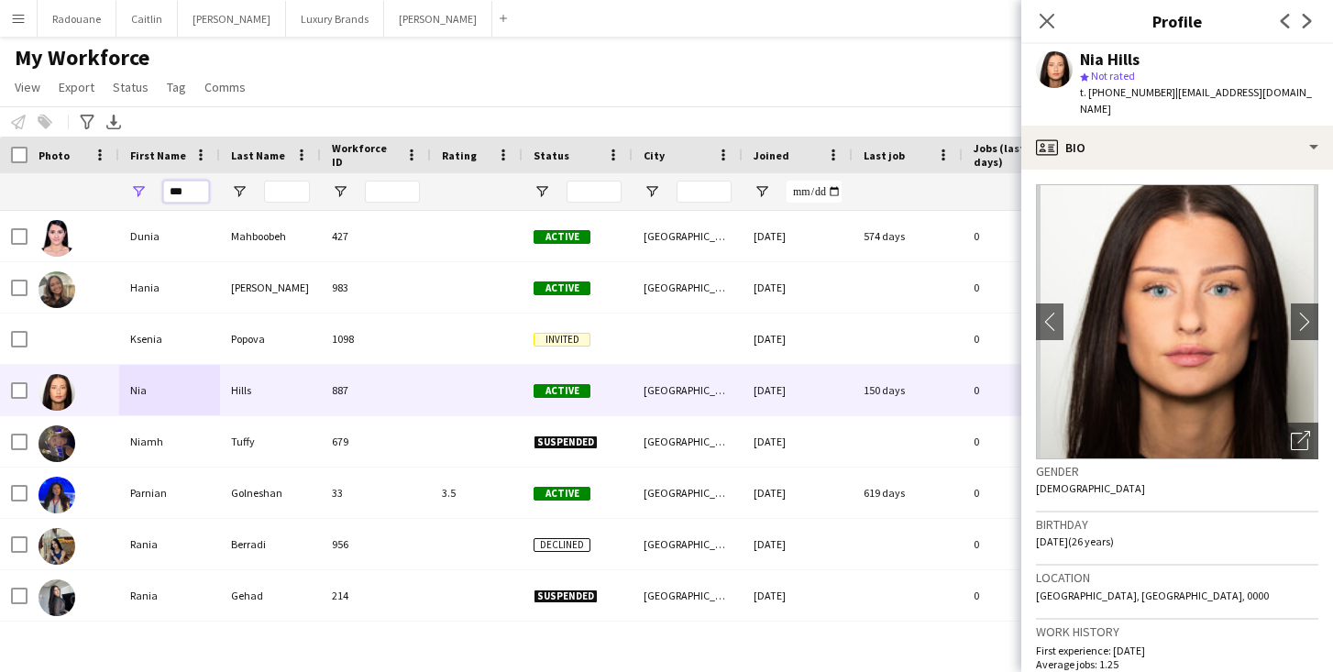
paste input "*****"
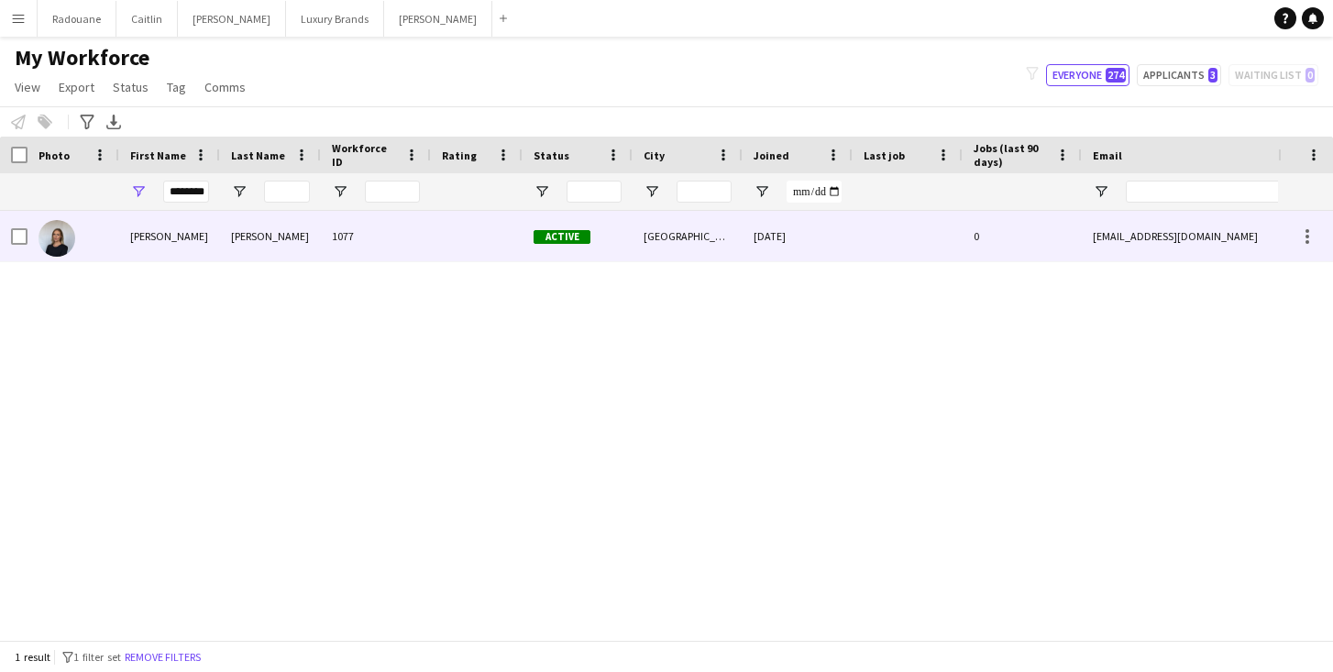
click at [204, 238] on div "[PERSON_NAME]" at bounding box center [169, 236] width 101 height 50
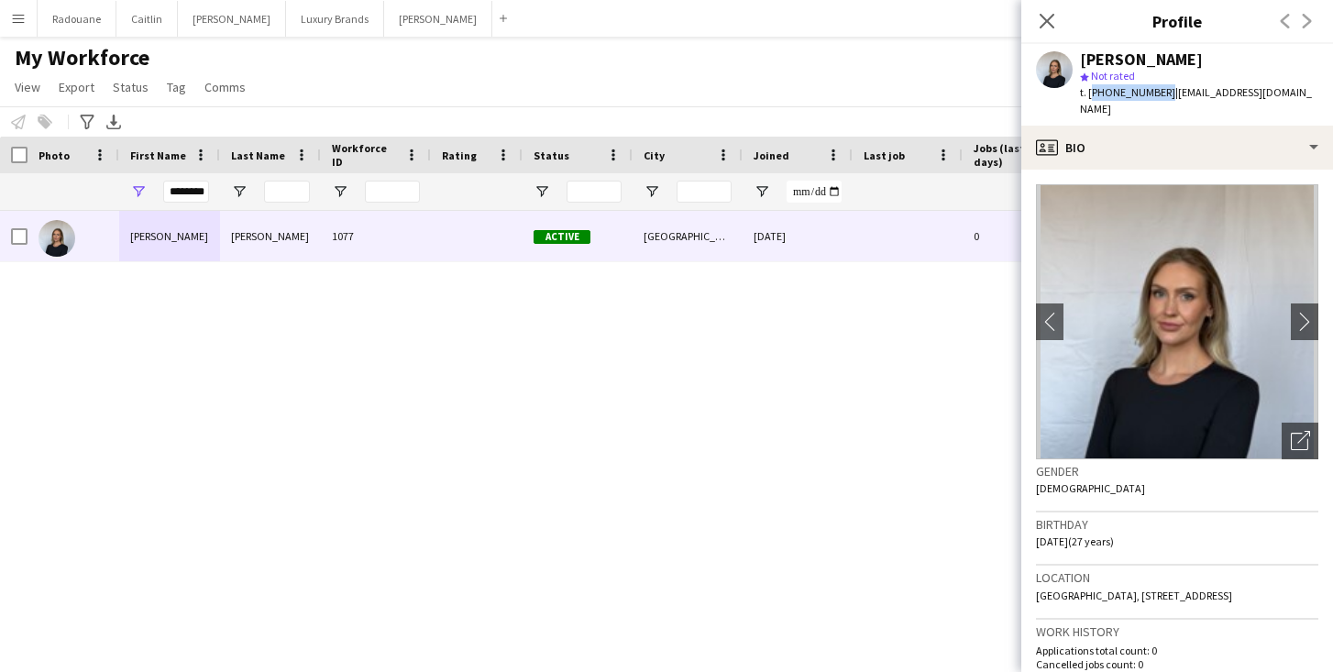
drag, startPoint x: 1159, startPoint y: 92, endPoint x: 1092, endPoint y: 98, distance: 67.2
click at [1092, 98] on span "t. [PHONE_NUMBER]" at bounding box center [1127, 92] width 95 height 14
copy span "971557709811"
click at [203, 191] on input "********" at bounding box center [186, 192] width 46 height 22
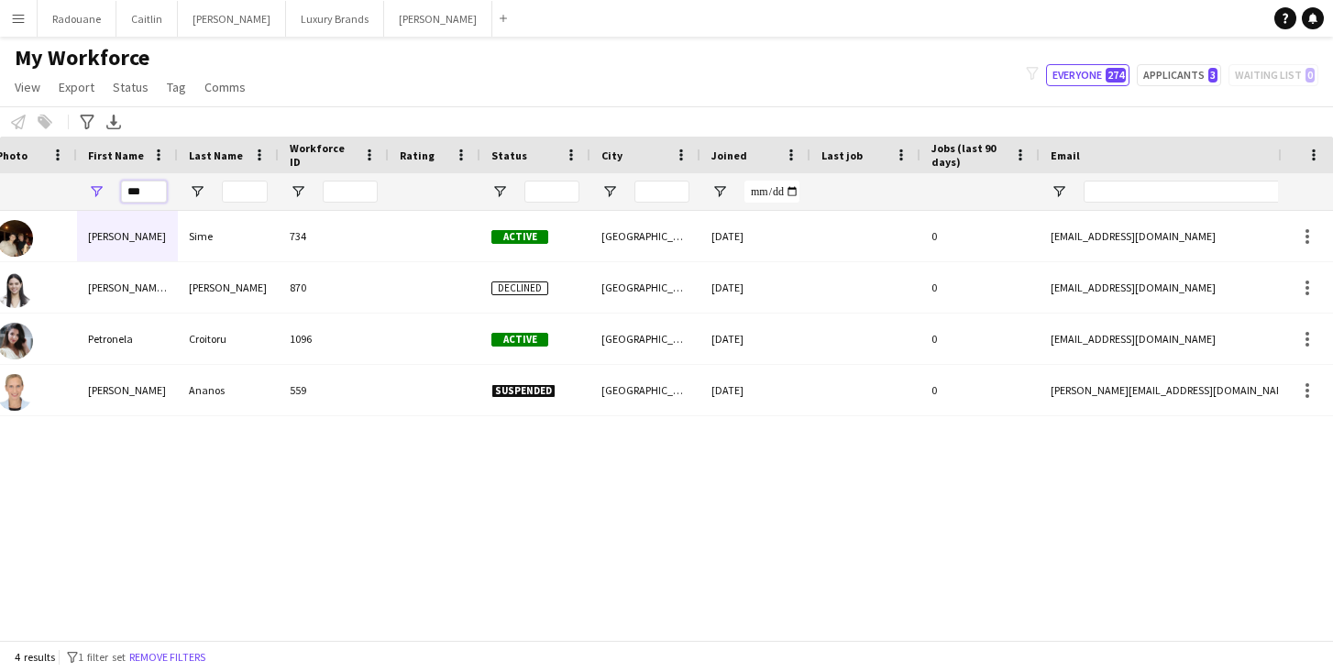
scroll to position [0, 78]
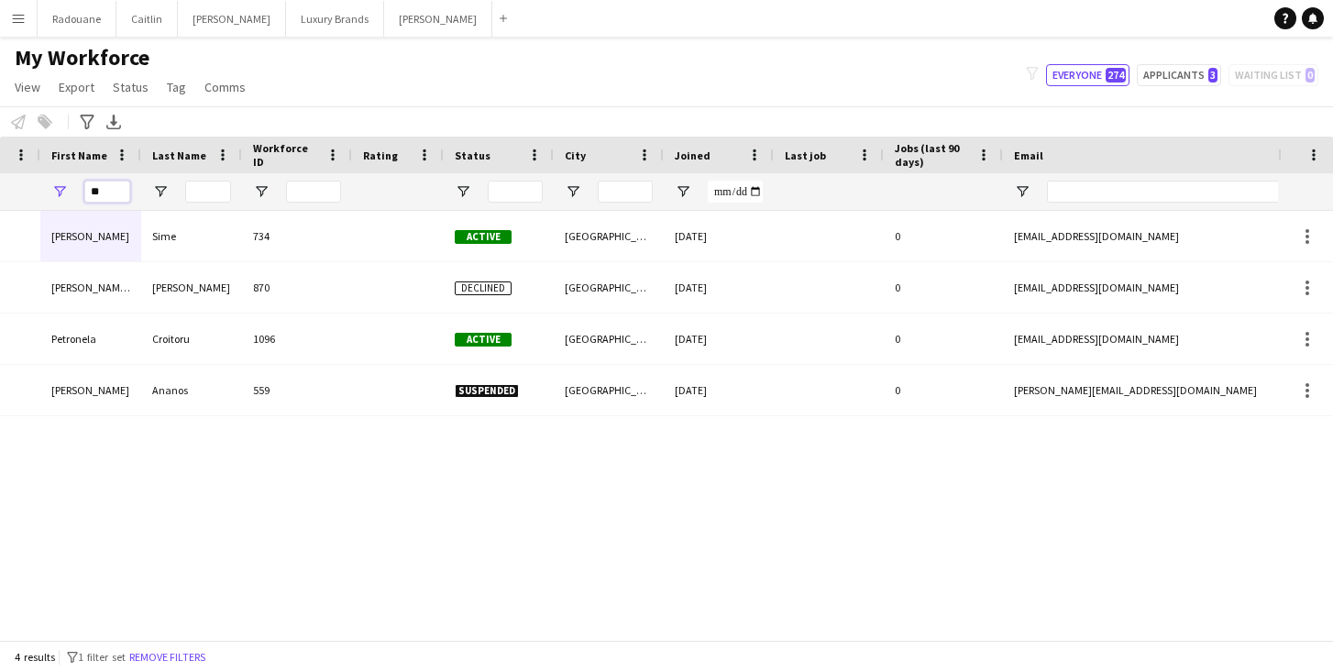
type input "*"
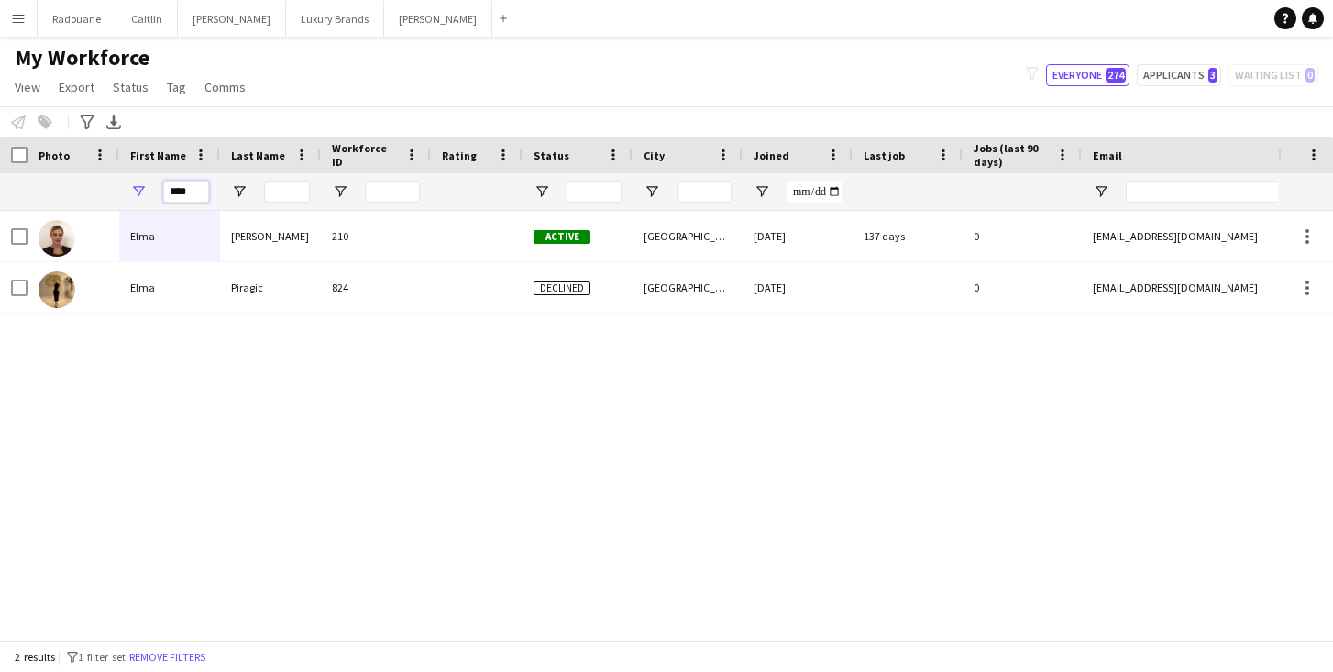
scroll to position [0, 0]
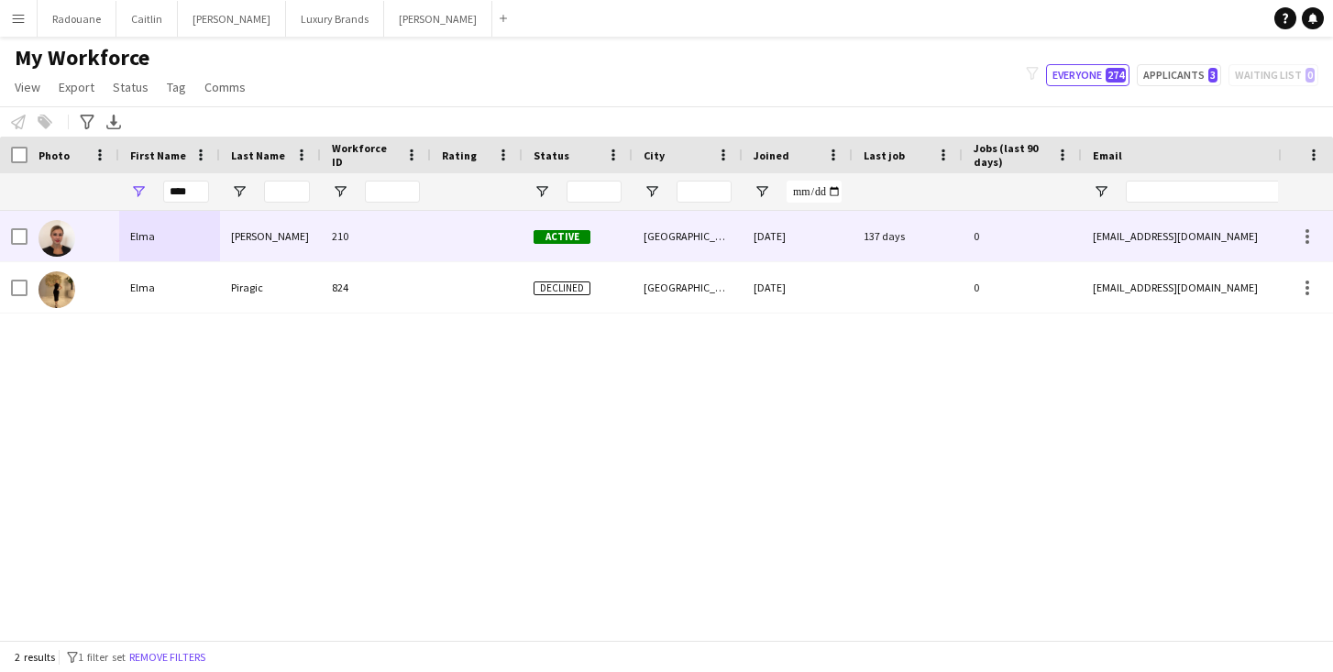
click at [155, 237] on div "Elma" at bounding box center [169, 236] width 101 height 50
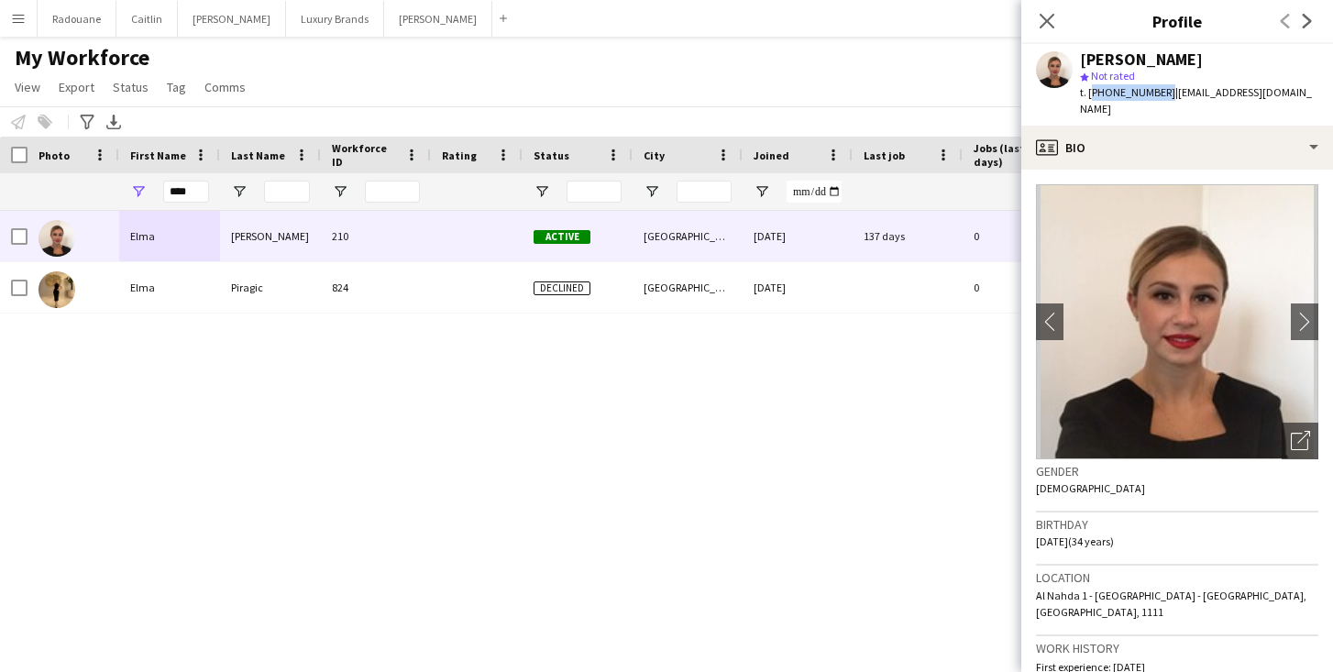
drag, startPoint x: 1161, startPoint y: 92, endPoint x: 1089, endPoint y: 94, distance: 71.5
click at [1089, 94] on span "t. [PHONE_NUMBER]" at bounding box center [1127, 92] width 95 height 14
copy span "[PHONE_NUMBER]"
drag, startPoint x: 198, startPoint y: 192, endPoint x: 158, endPoint y: 192, distance: 40.3
click at [158, 192] on div "****" at bounding box center [169, 191] width 101 height 37
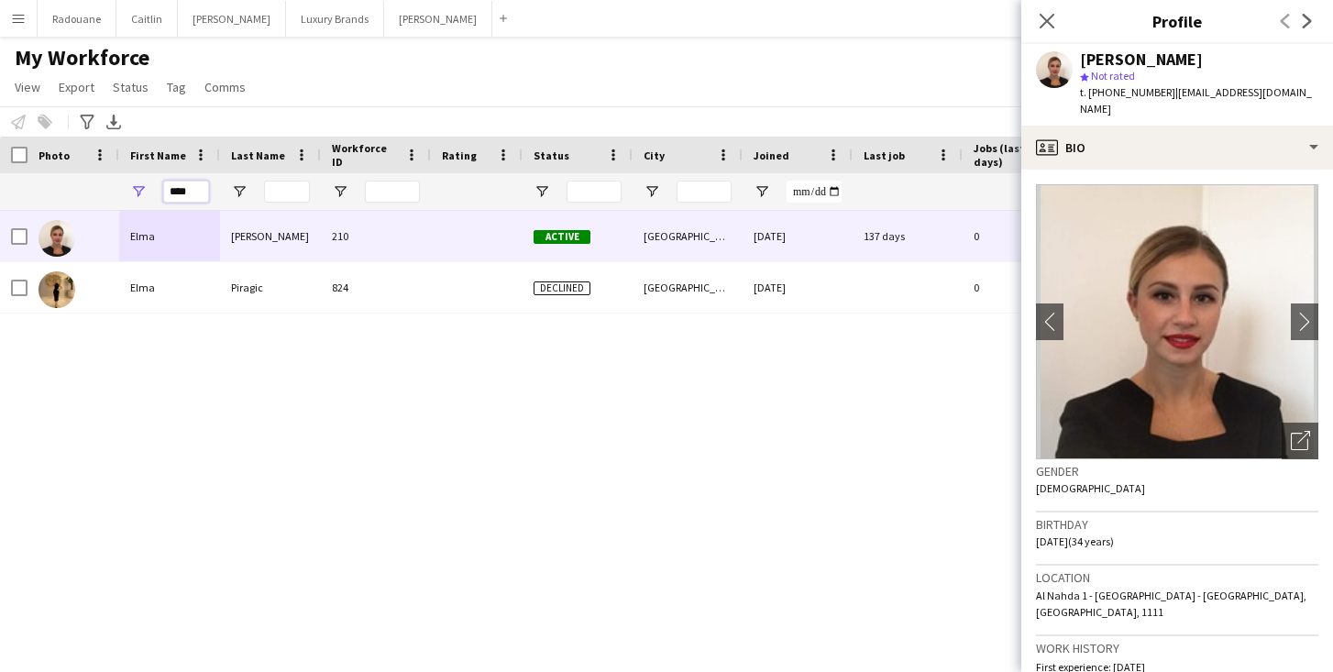
paste input "**"
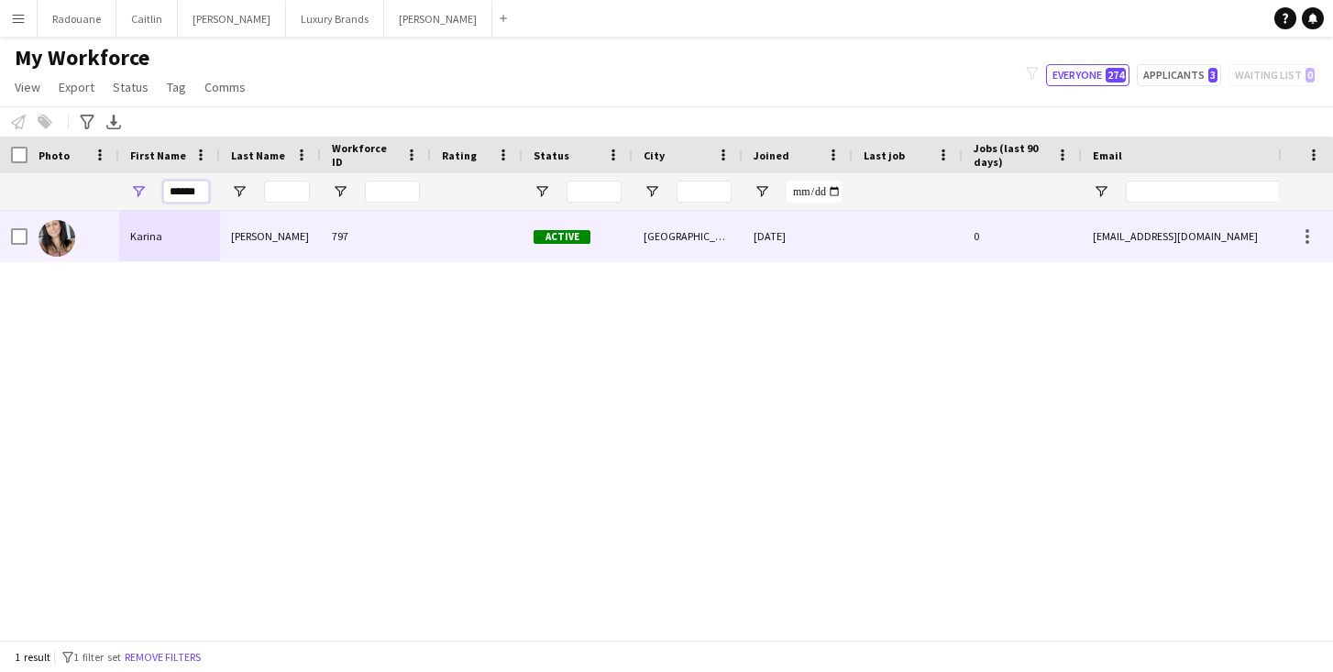
type input "******"
click at [160, 237] on div "Karina" at bounding box center [169, 236] width 101 height 50
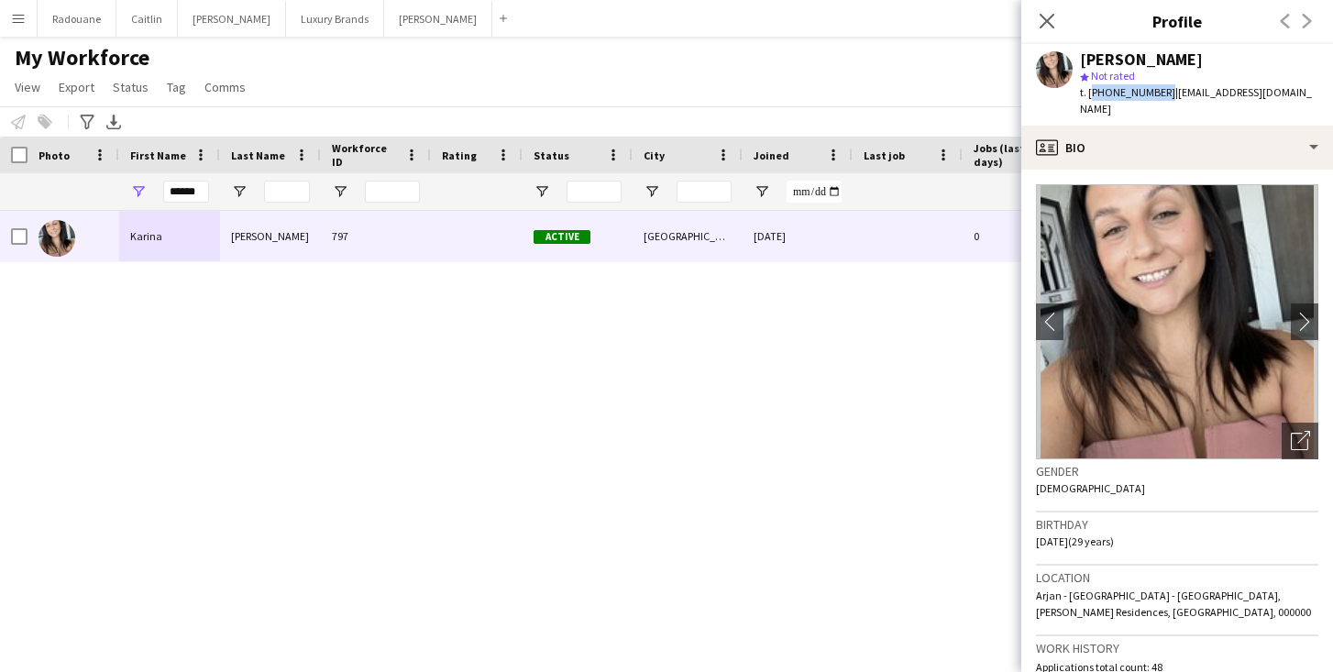
drag, startPoint x: 1159, startPoint y: 92, endPoint x: 1091, endPoint y: 93, distance: 67.9
click at [1091, 93] on span "t. [PHONE_NUMBER]" at bounding box center [1127, 92] width 95 height 14
copy span "[PHONE_NUMBER]"
drag, startPoint x: 206, startPoint y: 193, endPoint x: 125, endPoint y: 194, distance: 81.6
click at [129, 193] on div "******" at bounding box center [169, 191] width 101 height 37
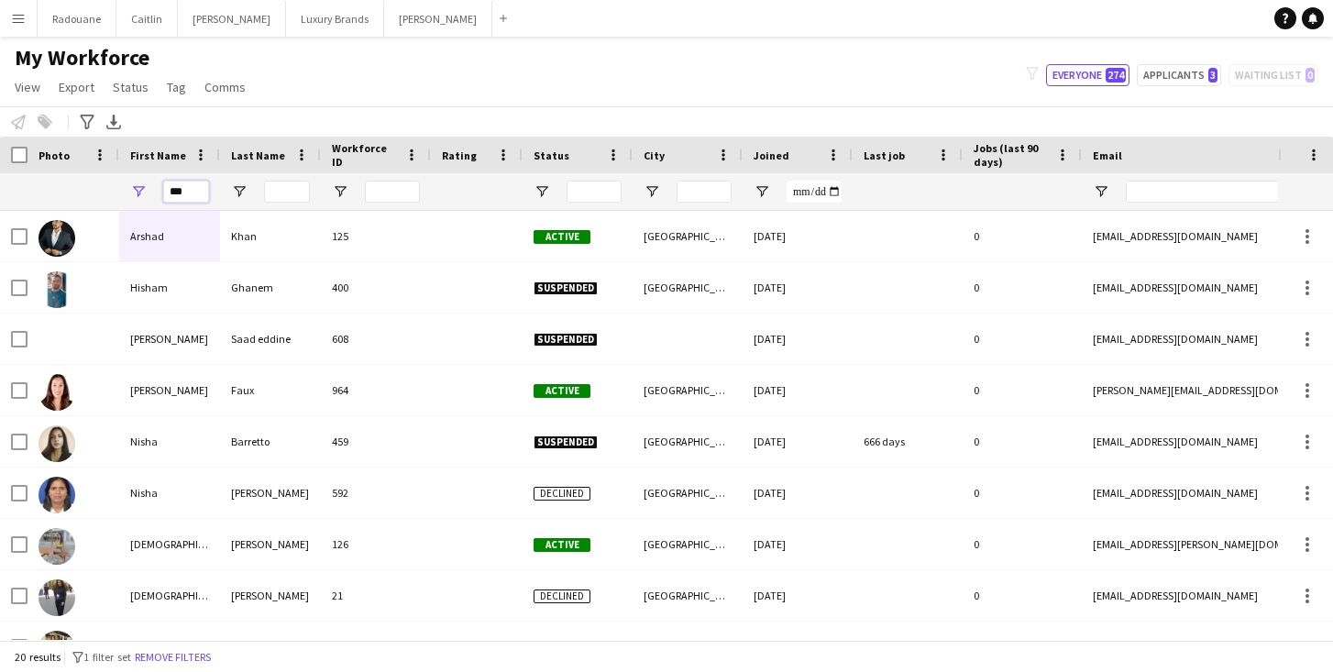
type input "**"
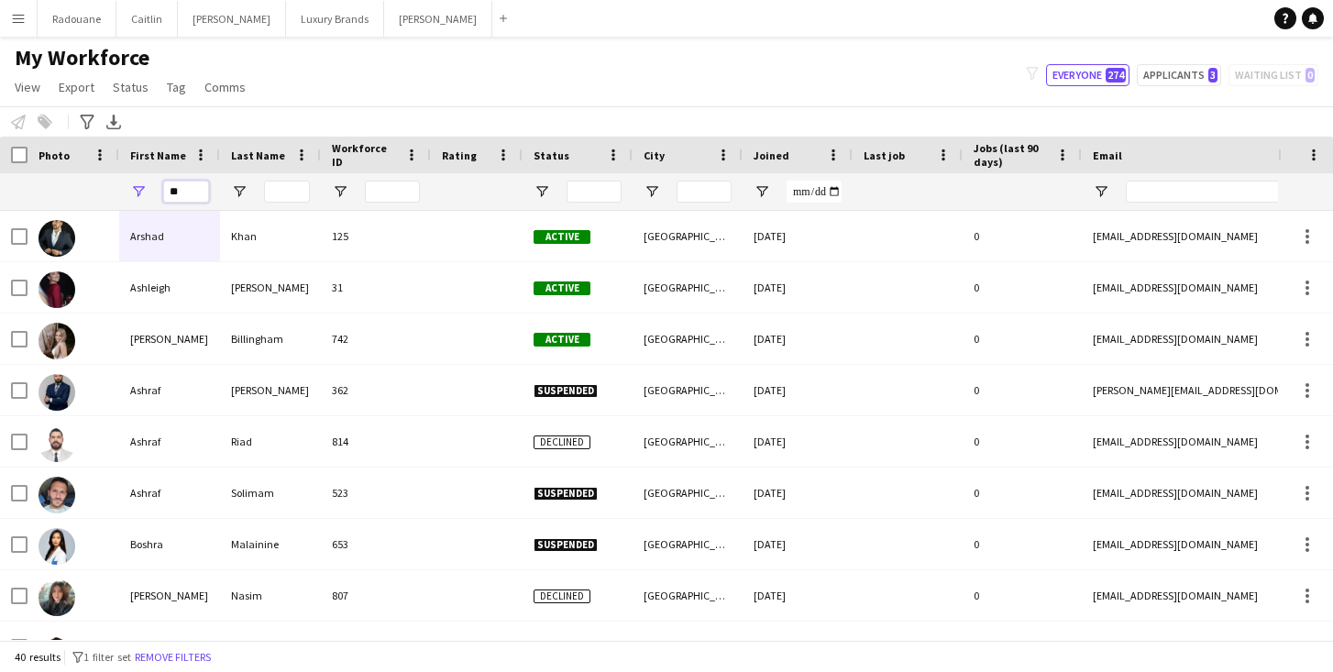
drag, startPoint x: 194, startPoint y: 190, endPoint x: 141, endPoint y: 195, distance: 53.5
click at [141, 195] on div "**" at bounding box center [169, 191] width 101 height 37
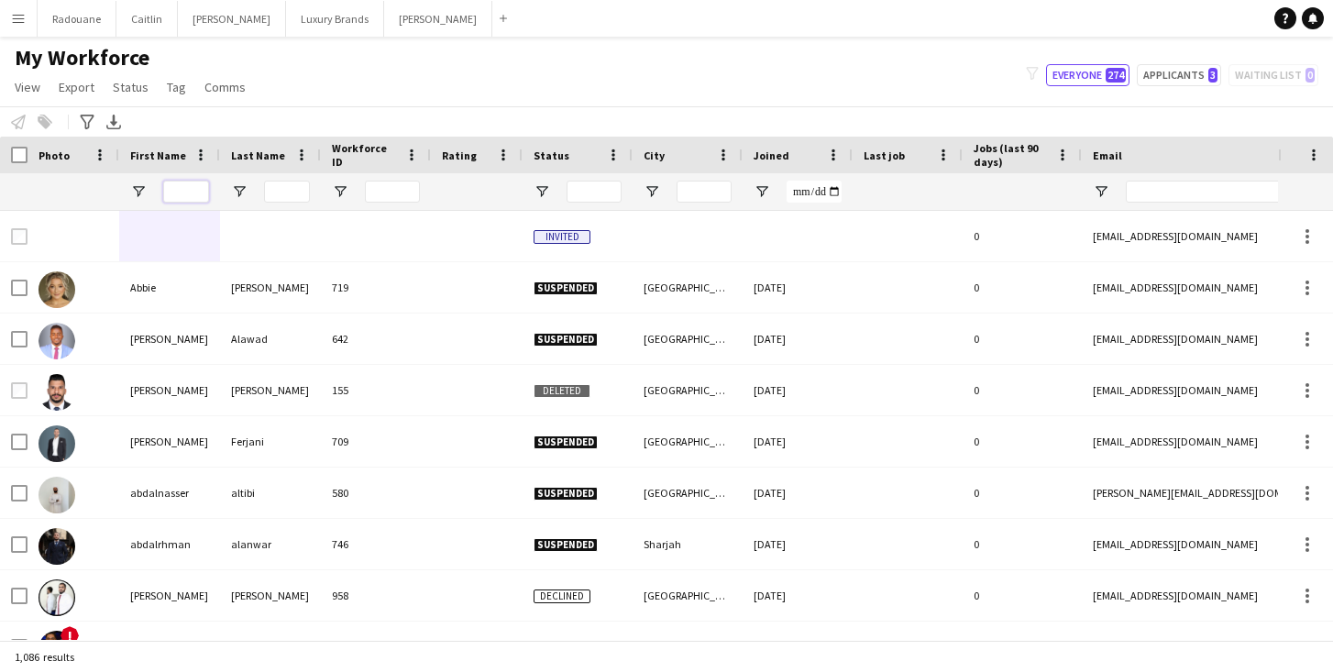
paste input "*********"
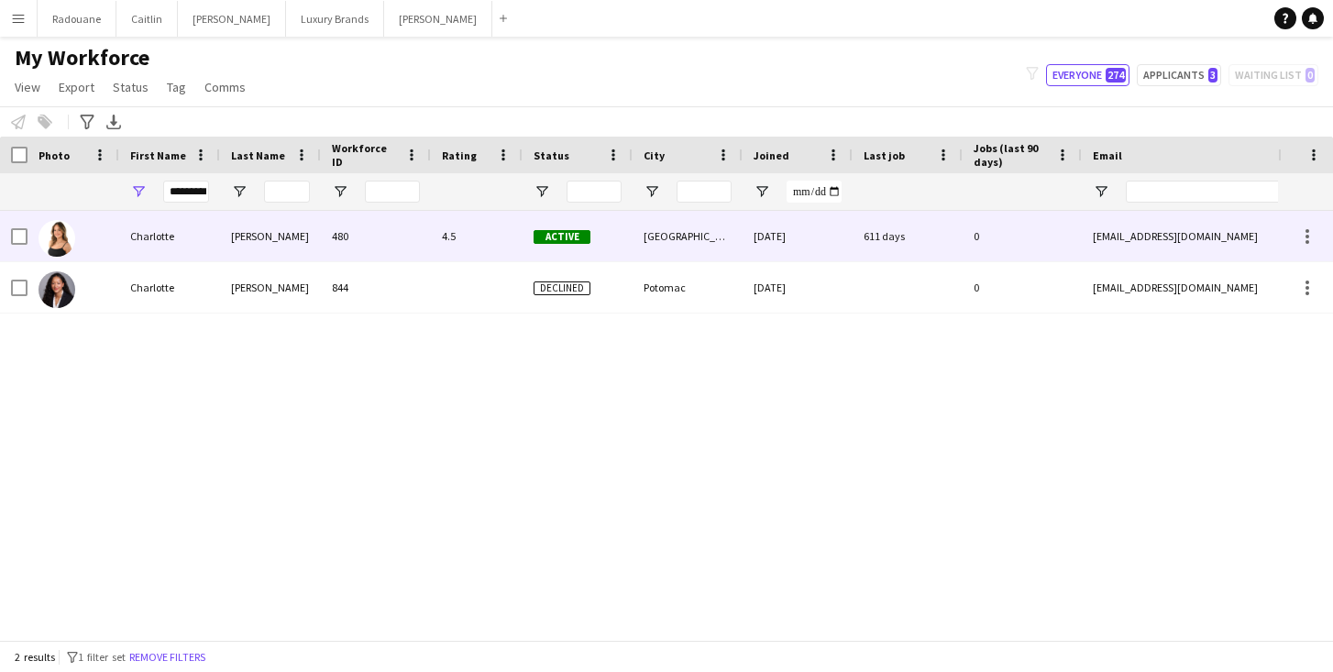
click at [239, 236] on div "[PERSON_NAME]" at bounding box center [270, 236] width 101 height 50
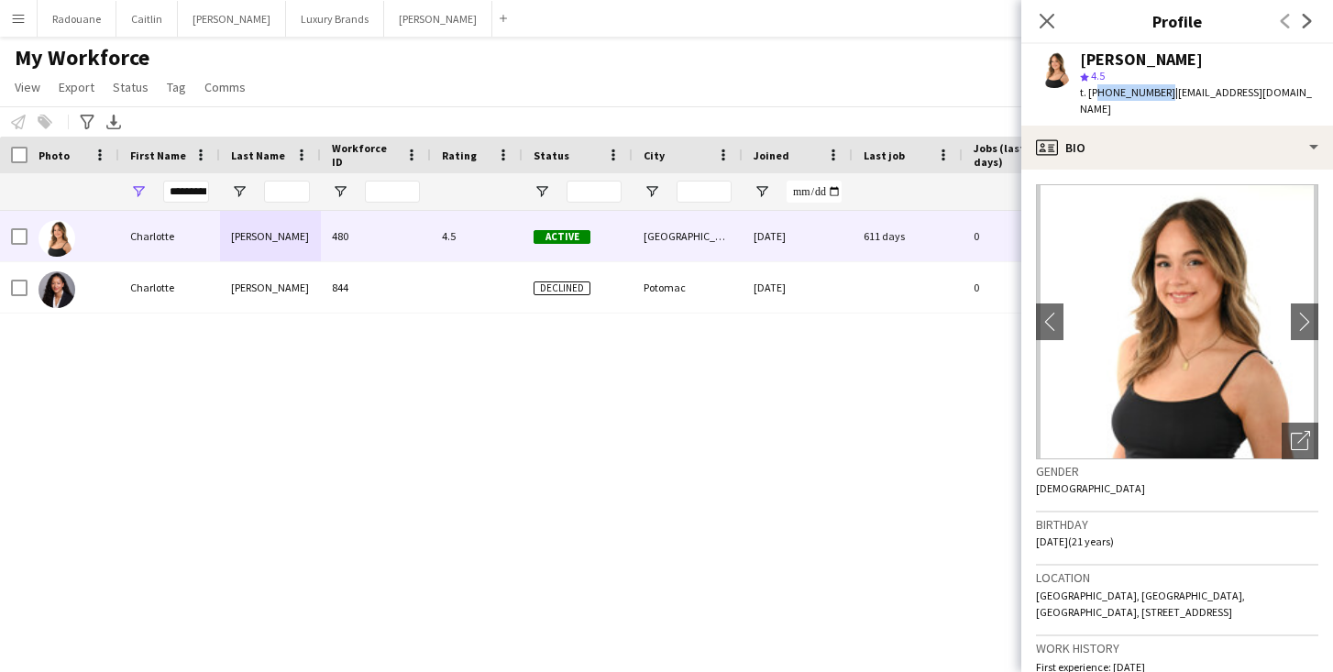
drag, startPoint x: 1160, startPoint y: 93, endPoint x: 1094, endPoint y: 95, distance: 66.1
click at [1094, 94] on span "t. [PHONE_NUMBER]" at bounding box center [1127, 92] width 95 height 14
click at [205, 195] on input "*********" at bounding box center [186, 192] width 46 height 22
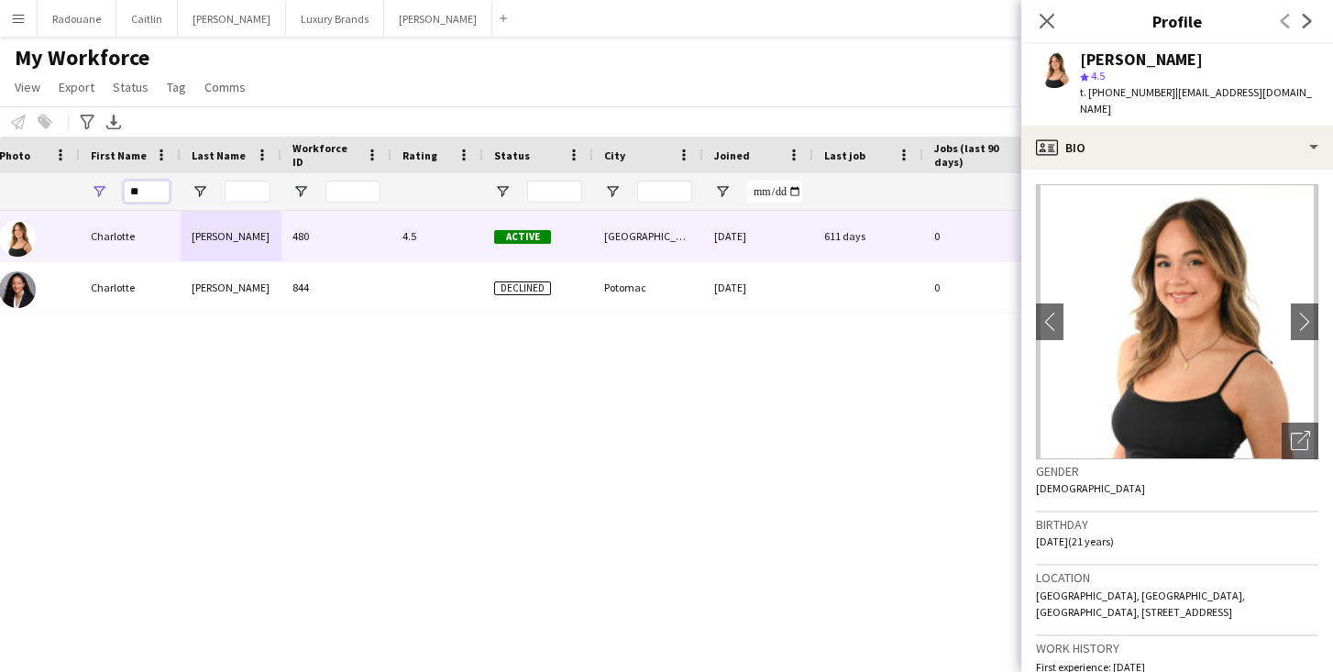
scroll to position [0, 67]
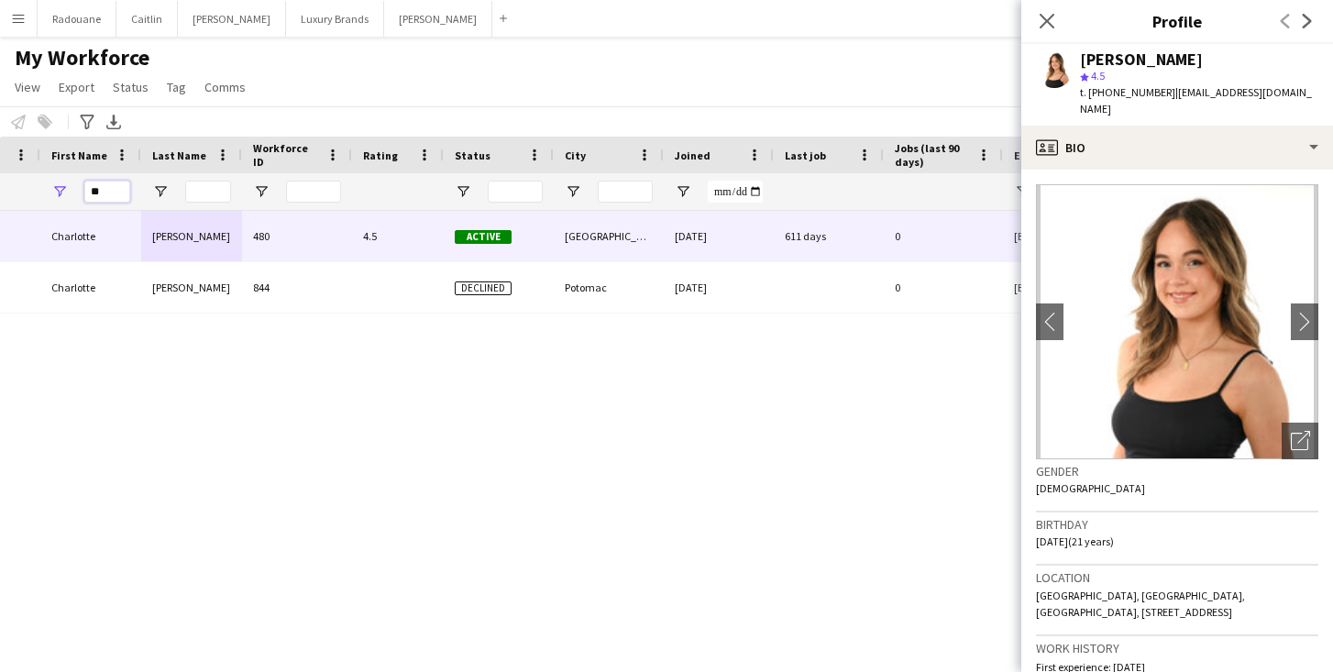
type input "*"
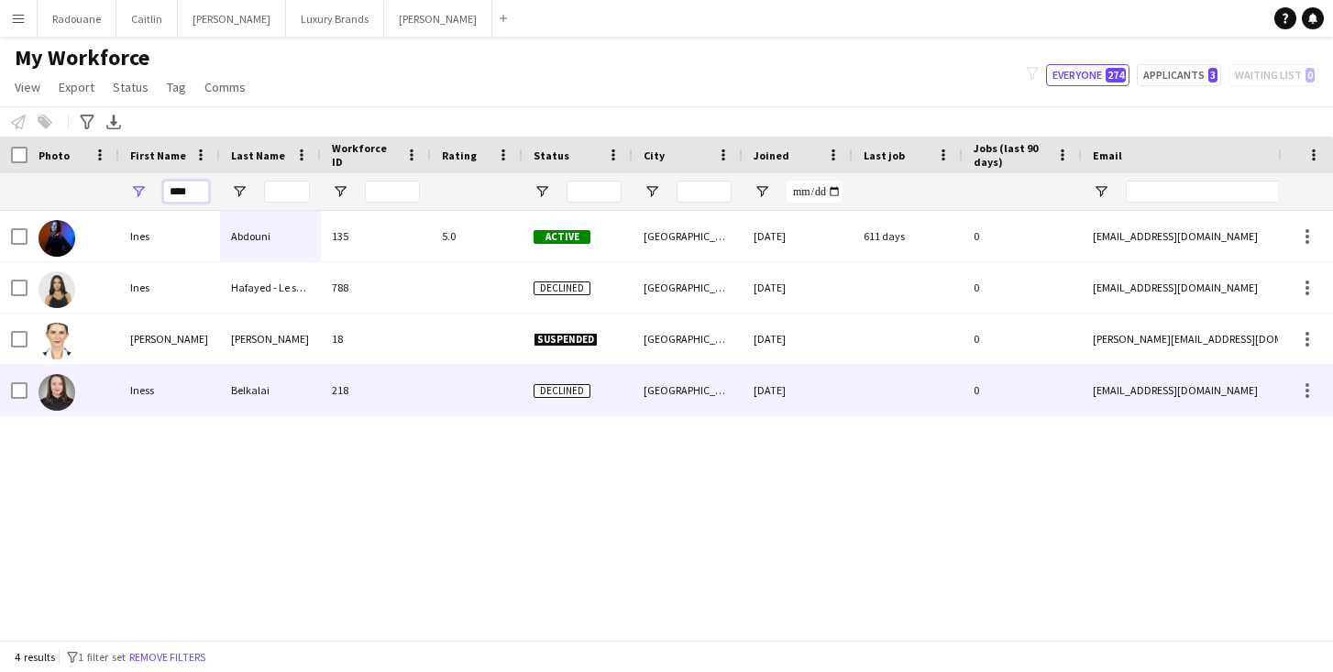
scroll to position [0, 0]
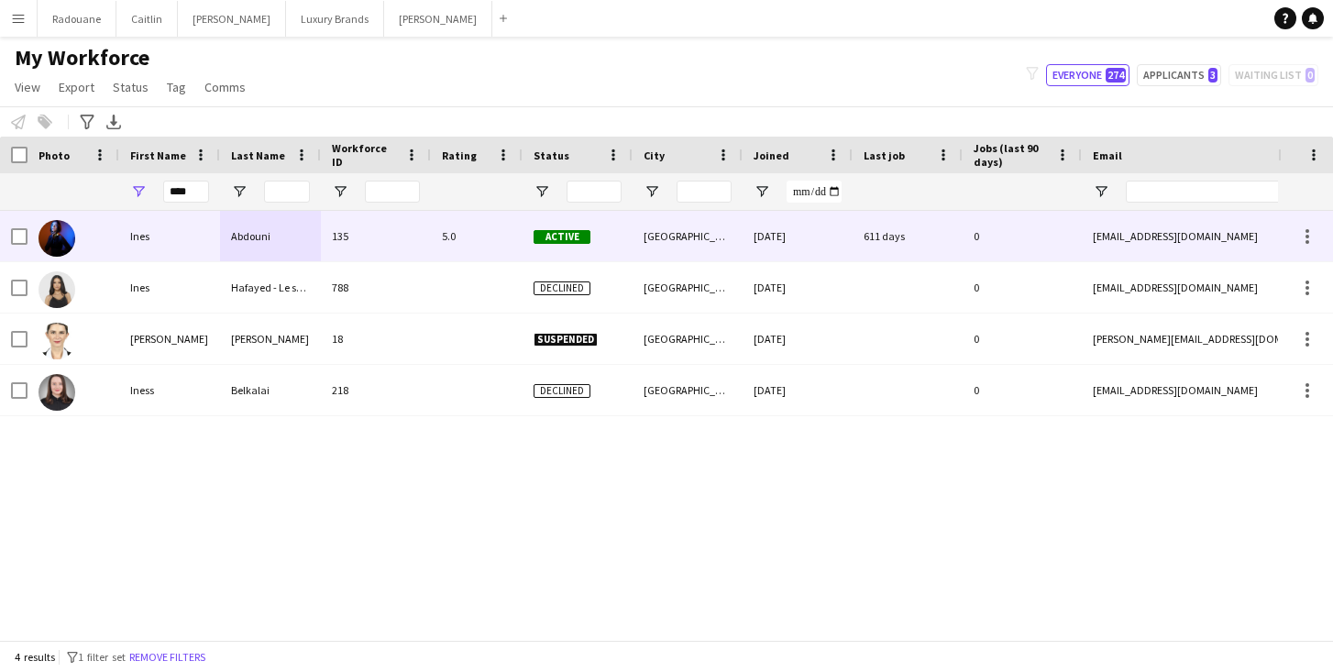
click at [111, 241] on div at bounding box center [74, 236] width 92 height 50
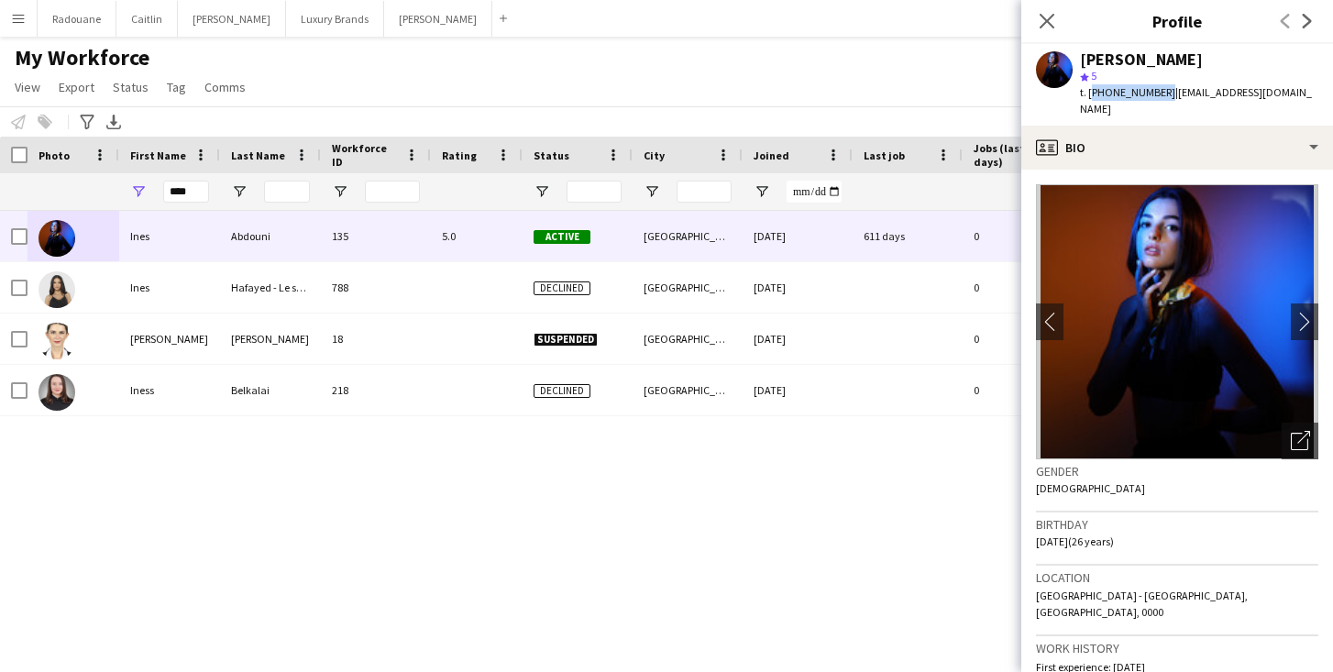
drag, startPoint x: 1161, startPoint y: 91, endPoint x: 1090, endPoint y: 92, distance: 70.6
click at [1090, 92] on span "t. [PHONE_NUMBER]" at bounding box center [1127, 92] width 95 height 14
click at [195, 193] on input "****" at bounding box center [186, 192] width 46 height 22
type input "*"
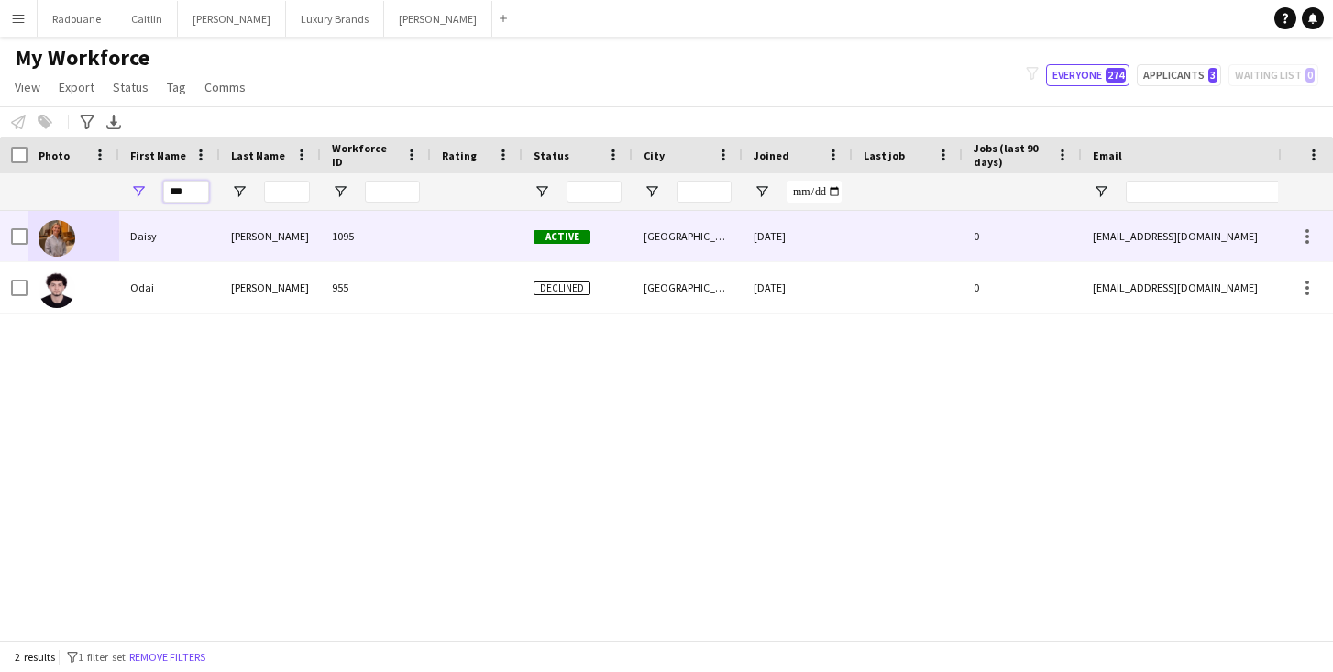
type input "***"
click at [136, 237] on div "Daisy" at bounding box center [169, 236] width 101 height 50
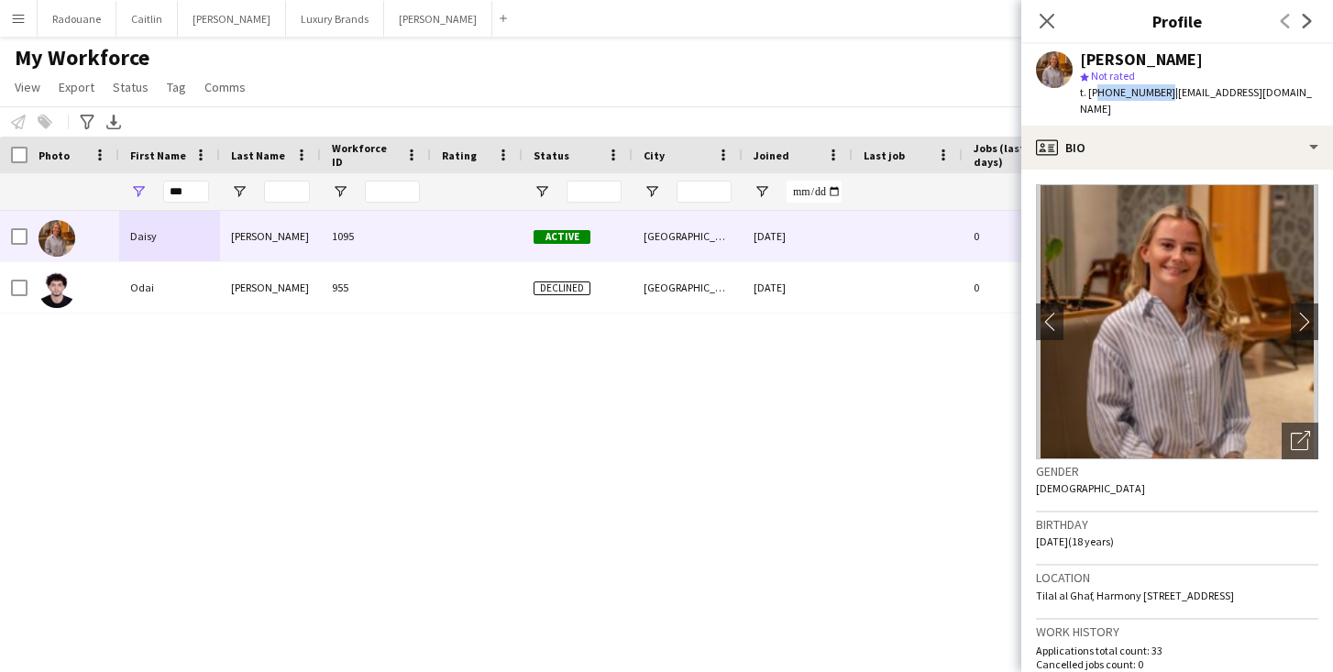
drag, startPoint x: 1160, startPoint y: 94, endPoint x: 1096, endPoint y: 97, distance: 64.2
click at [1096, 97] on span "t. [PHONE_NUMBER]" at bounding box center [1127, 92] width 95 height 14
